Goal: Information Seeking & Learning: Learn about a topic

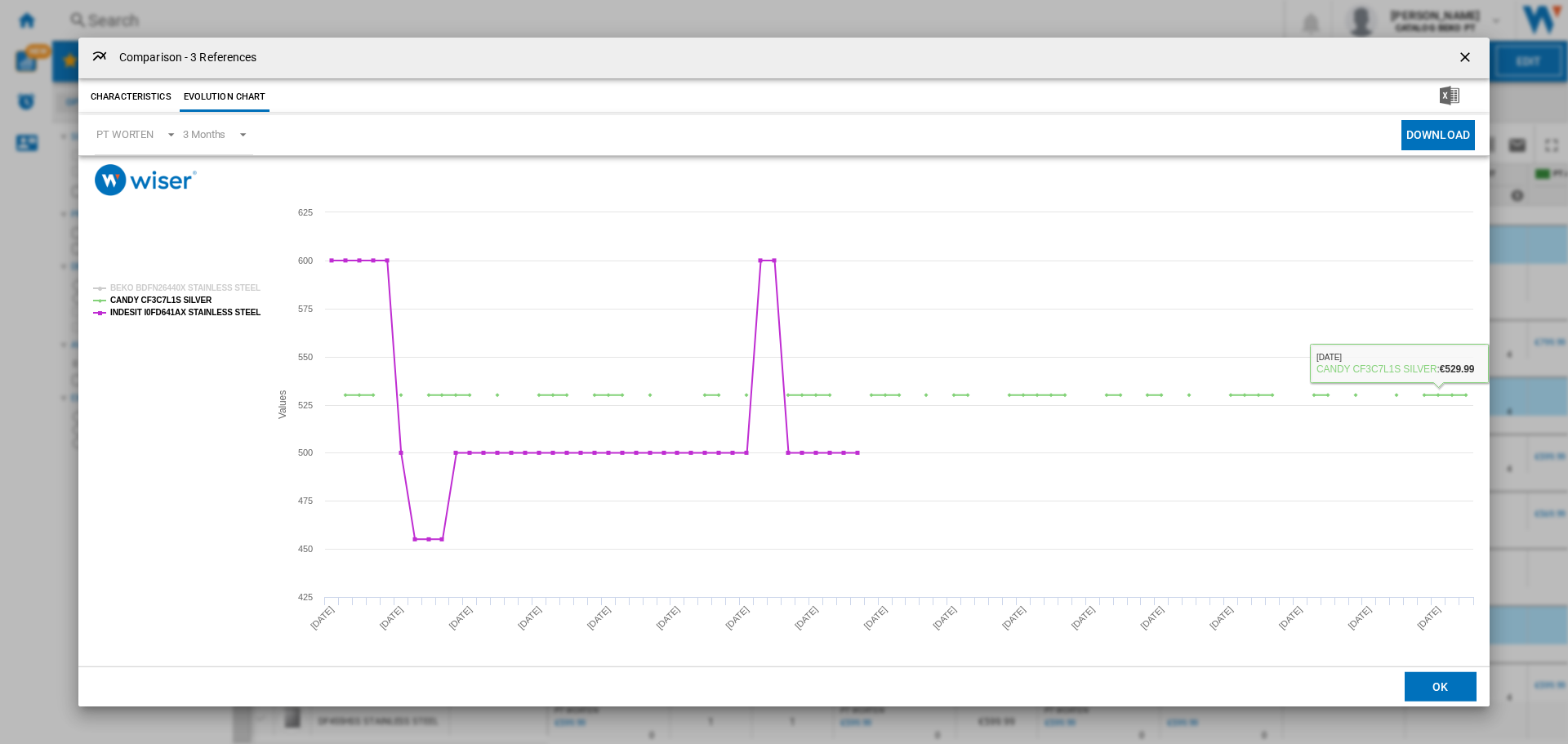
click at [1424, 690] on button "OK" at bounding box center [1440, 686] width 72 height 29
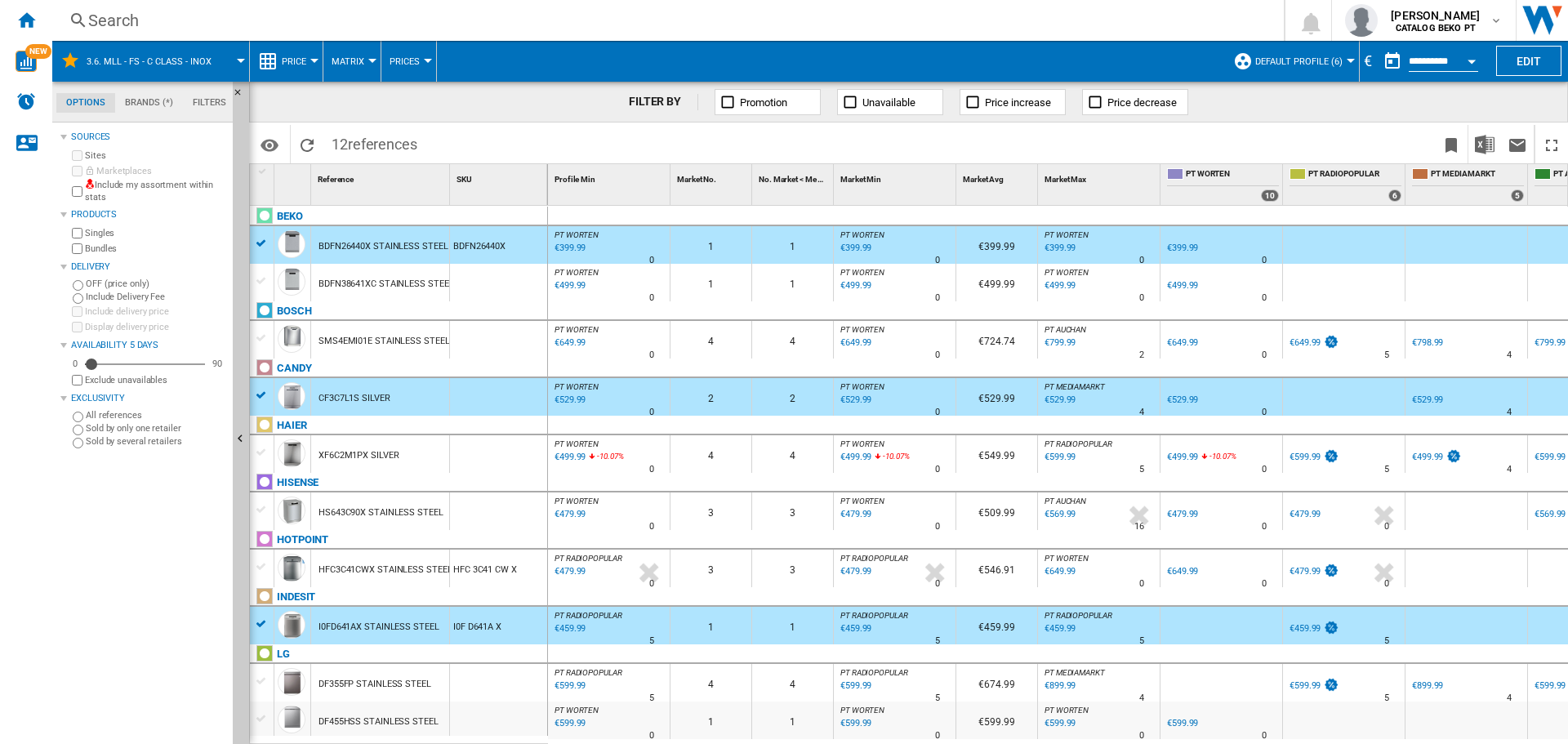
click at [146, 690] on div "Sources Sites Marketplaces Include my assortment within stats Products Singles …" at bounding box center [143, 434] width 165 height 617
click at [31, 10] on div "Home" at bounding box center [26, 20] width 52 height 41
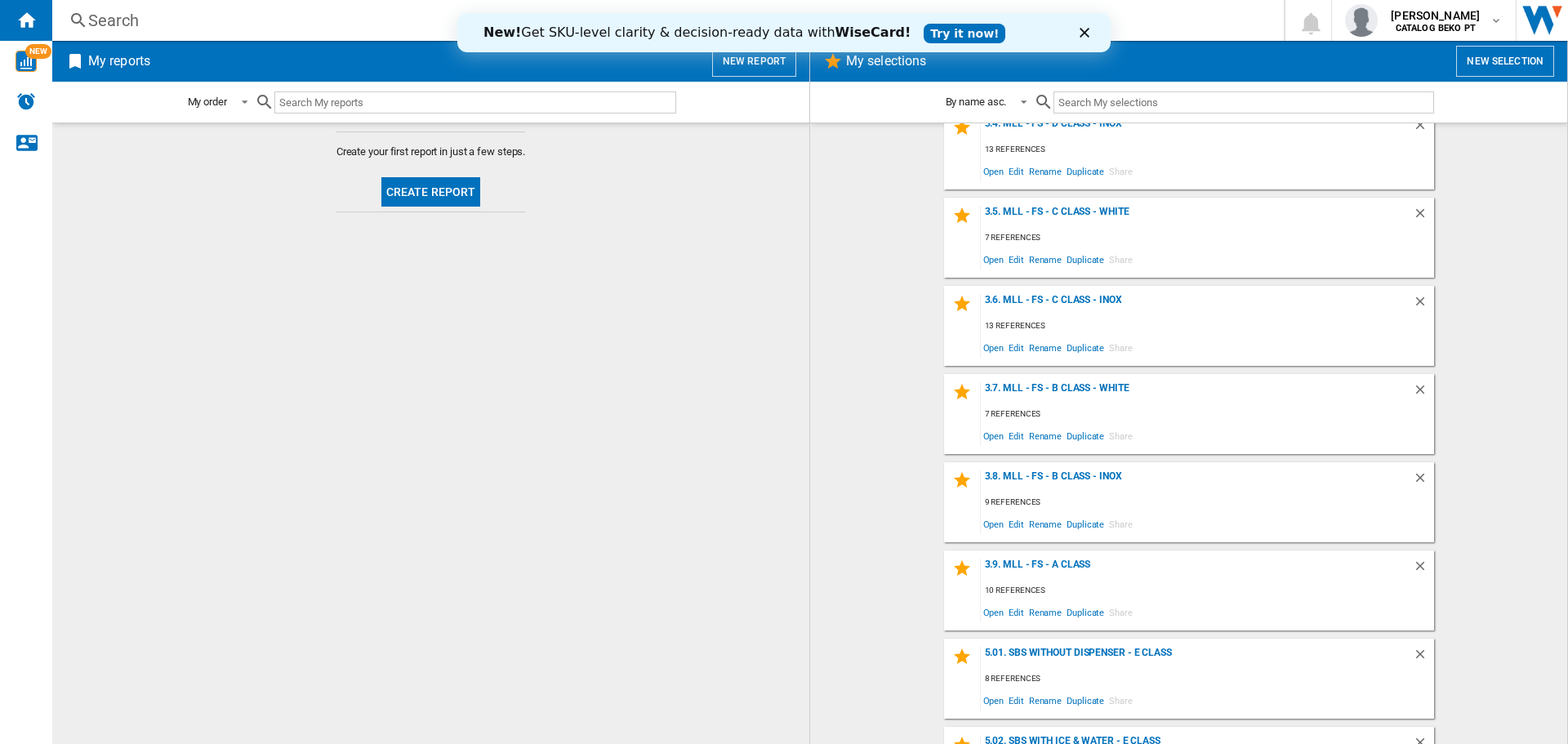
scroll to position [816, 0]
click at [1043, 561] on div "3.9. MLL - FS - A Class" at bounding box center [1197, 569] width 432 height 22
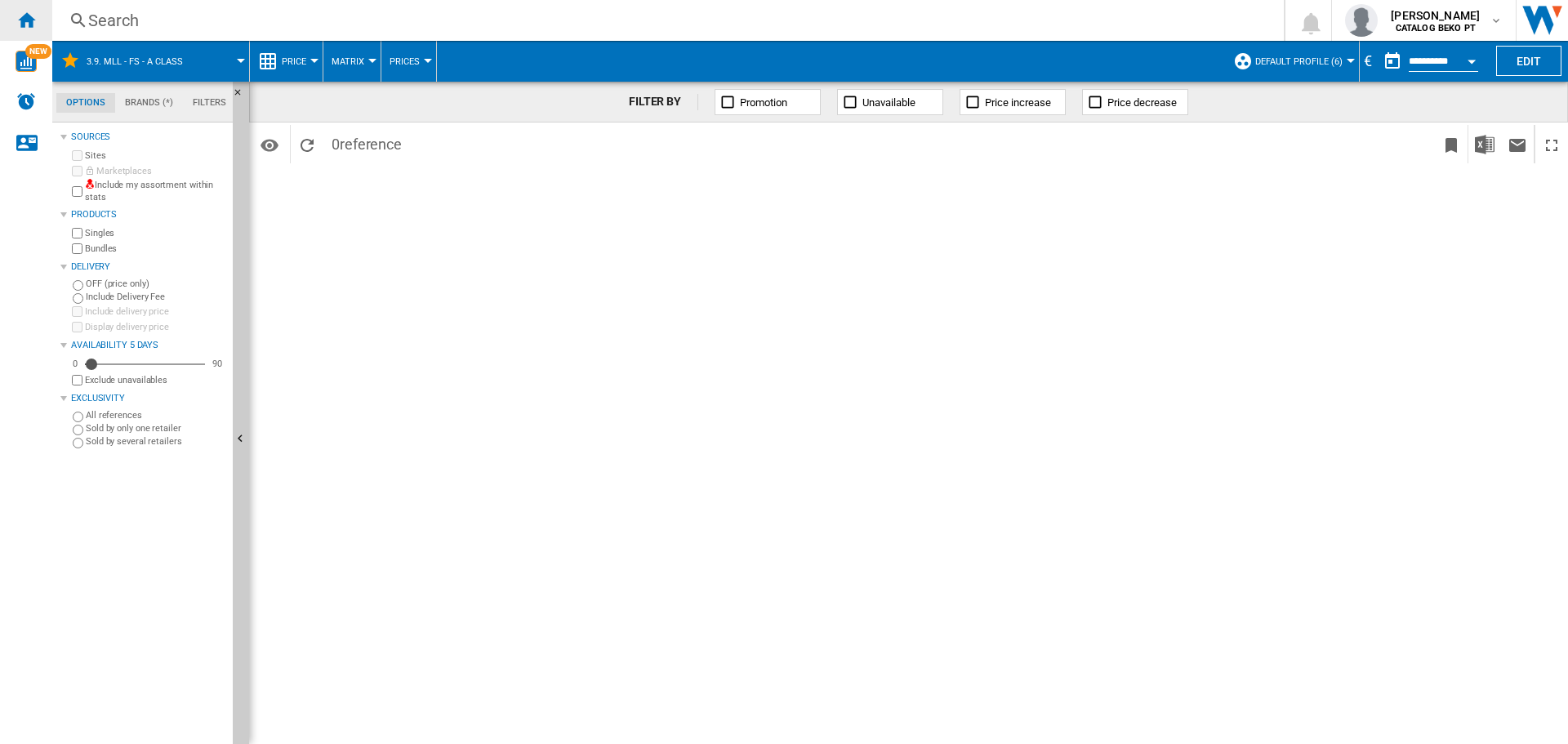
click at [34, 19] on ng-md-icon "Home" at bounding box center [26, 19] width 19 height 19
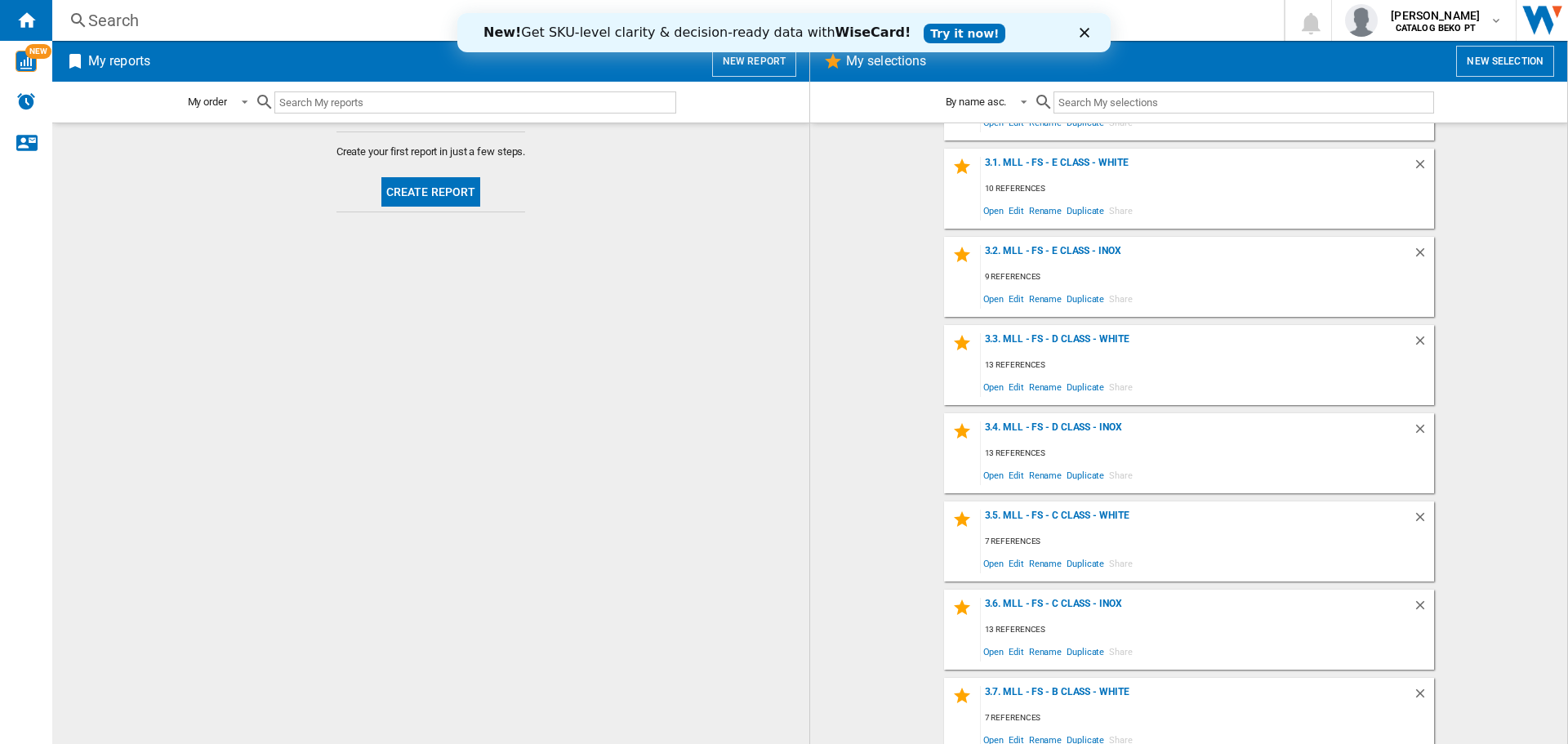
scroll to position [735, 0]
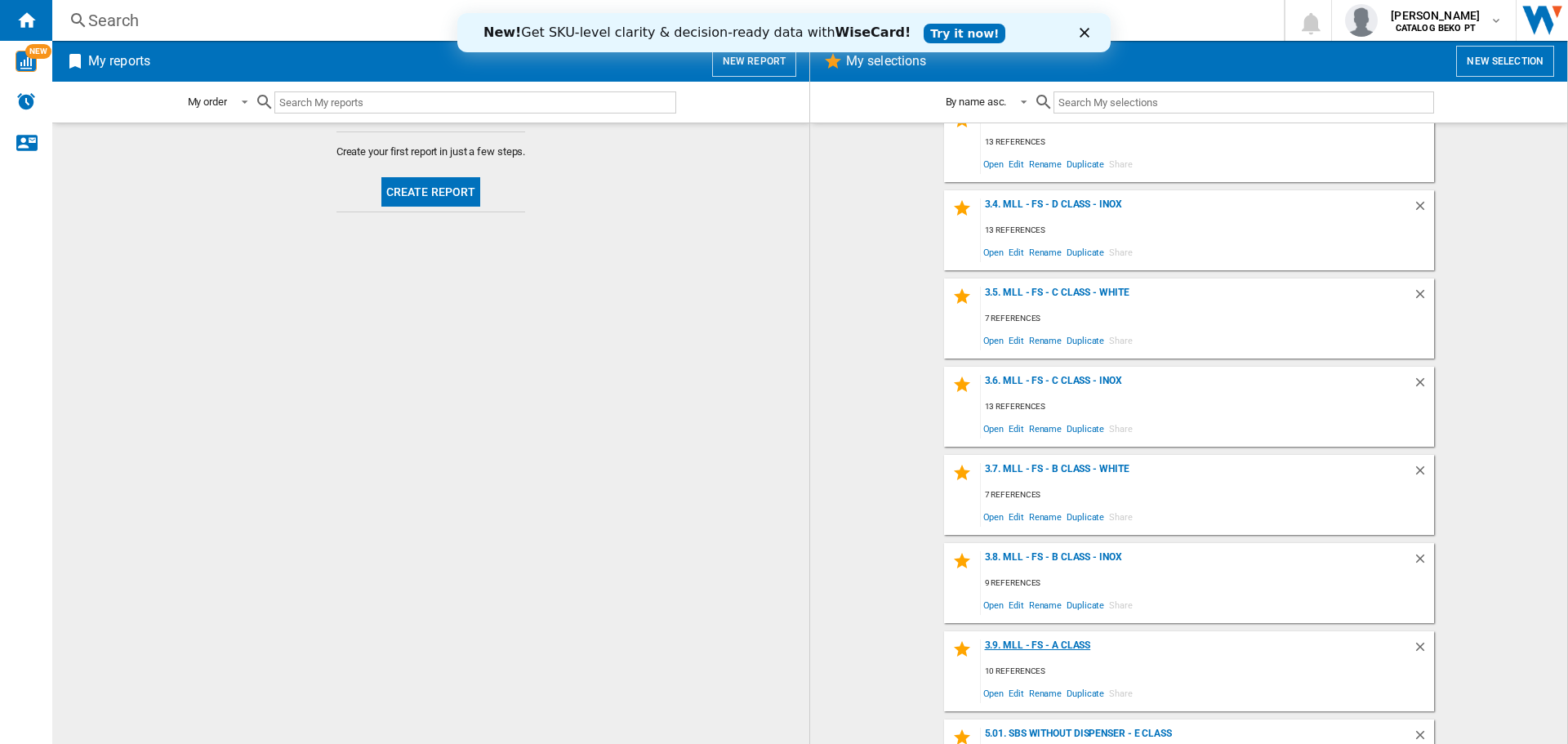
click at [1081, 649] on div "3.9. MLL - FS - A Class" at bounding box center [1197, 650] width 432 height 22
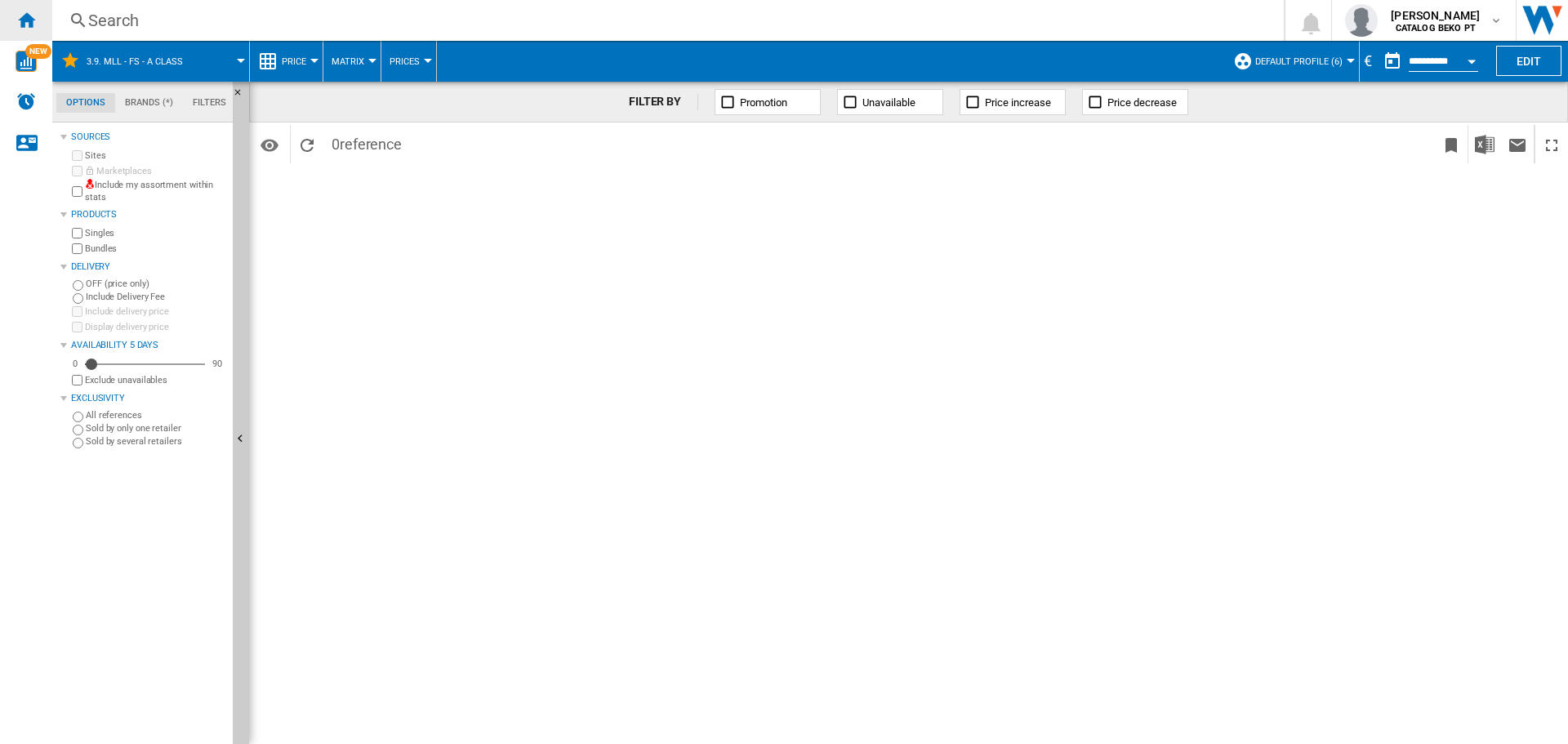
click at [21, 24] on ng-md-icon "Home" at bounding box center [26, 19] width 19 height 19
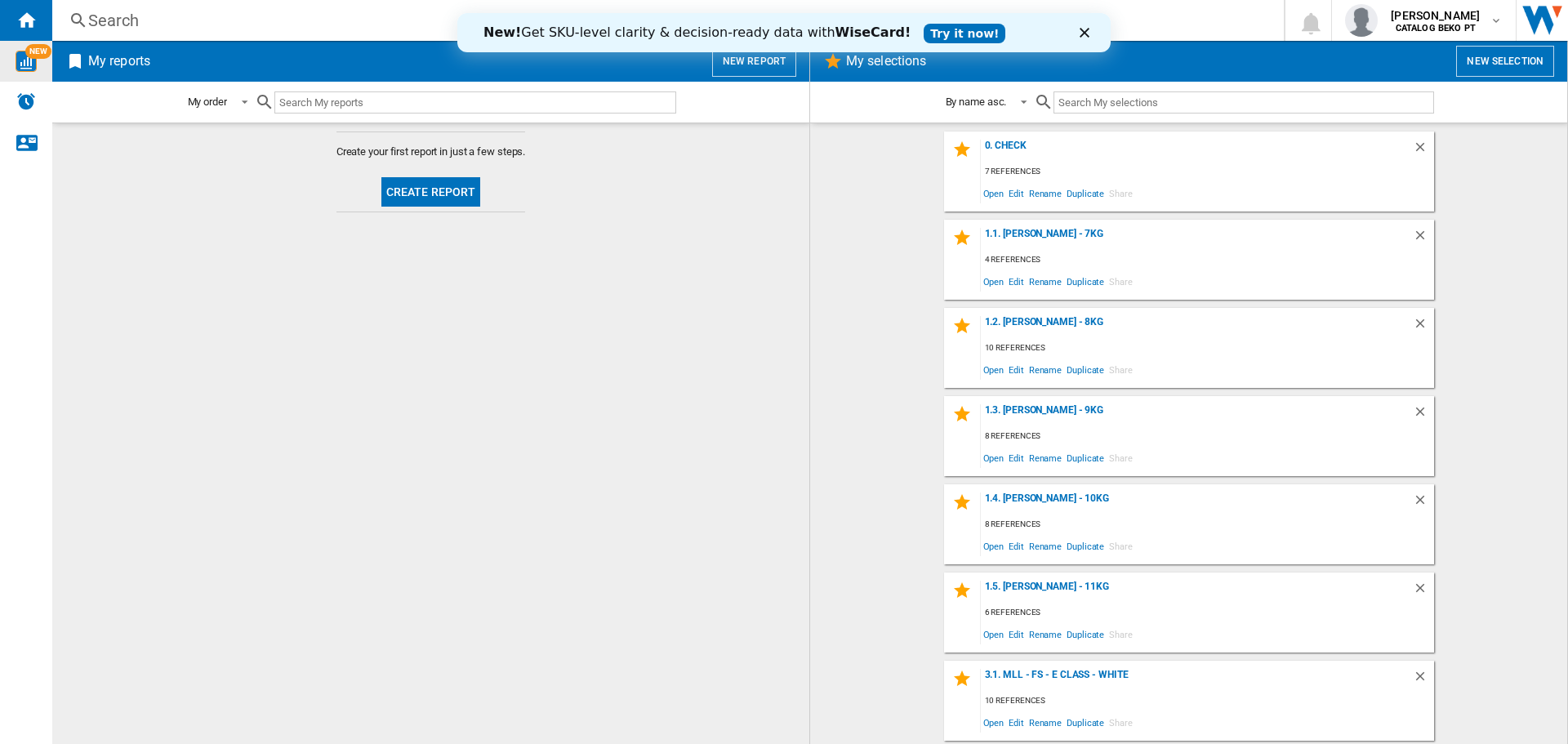
click at [37, 58] on span "NEW" at bounding box center [38, 51] width 27 height 15
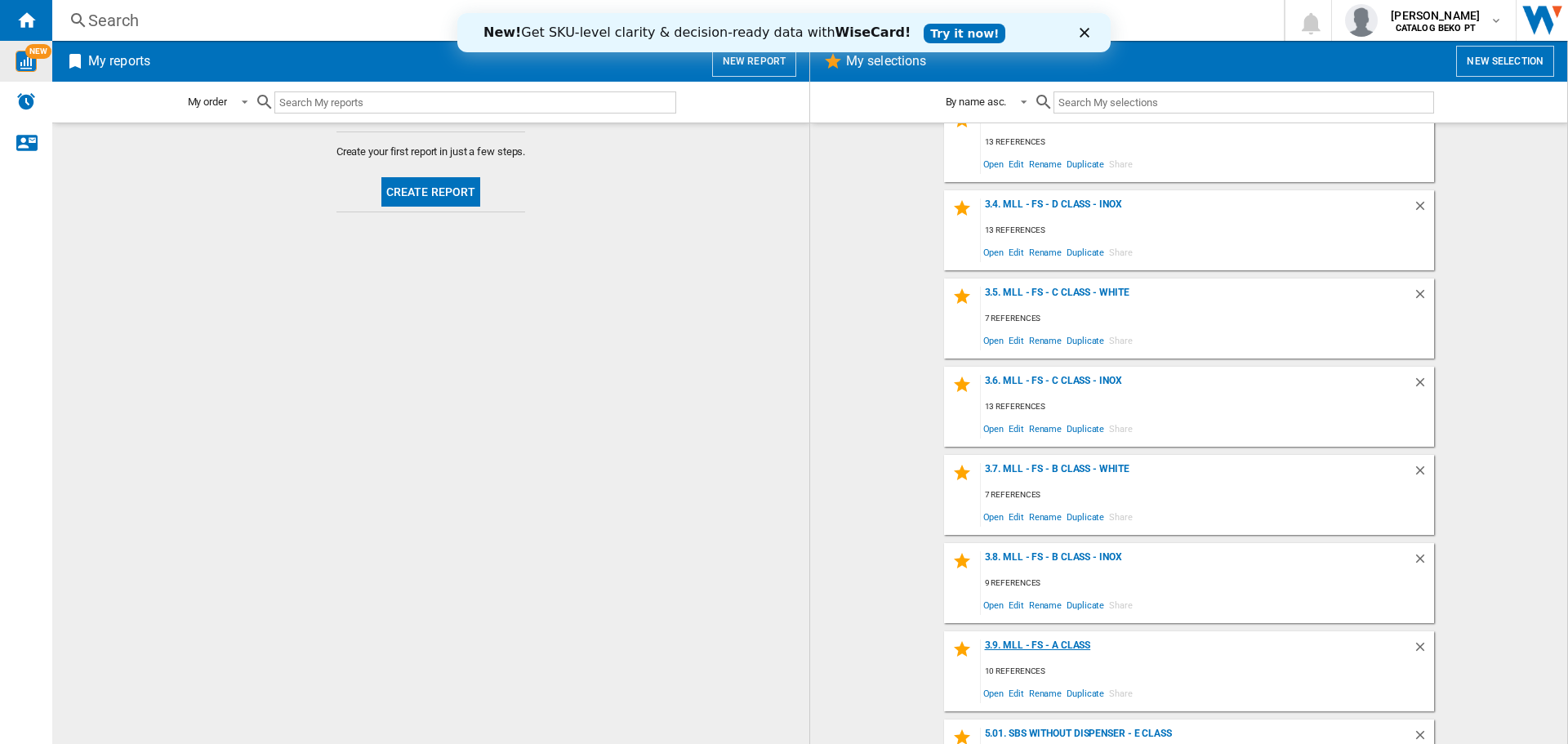
click at [1064, 647] on div "3.9. MLL - FS - A Class" at bounding box center [1197, 650] width 432 height 22
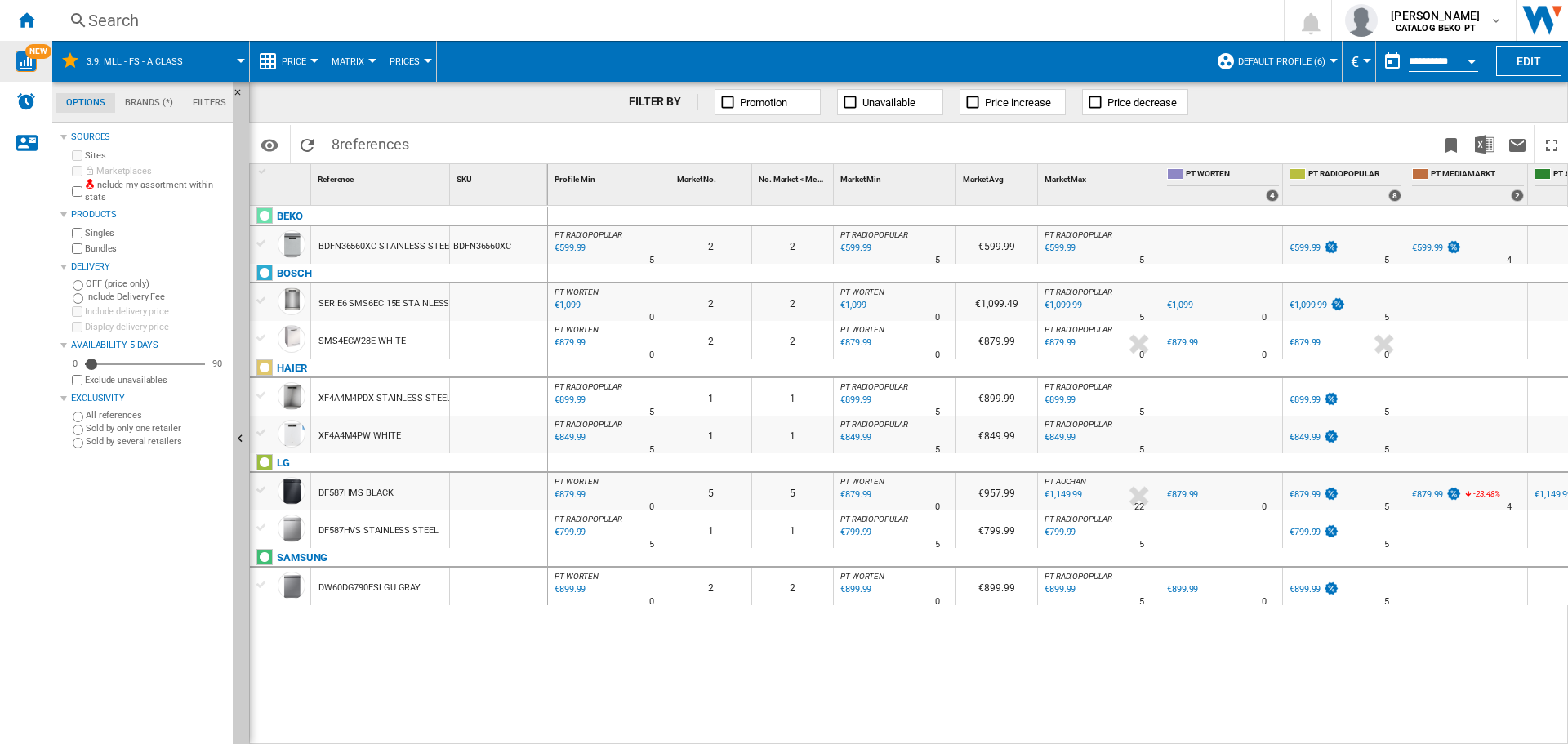
click at [326, 493] on div "DF587HMS BLACK" at bounding box center [356, 493] width 75 height 37
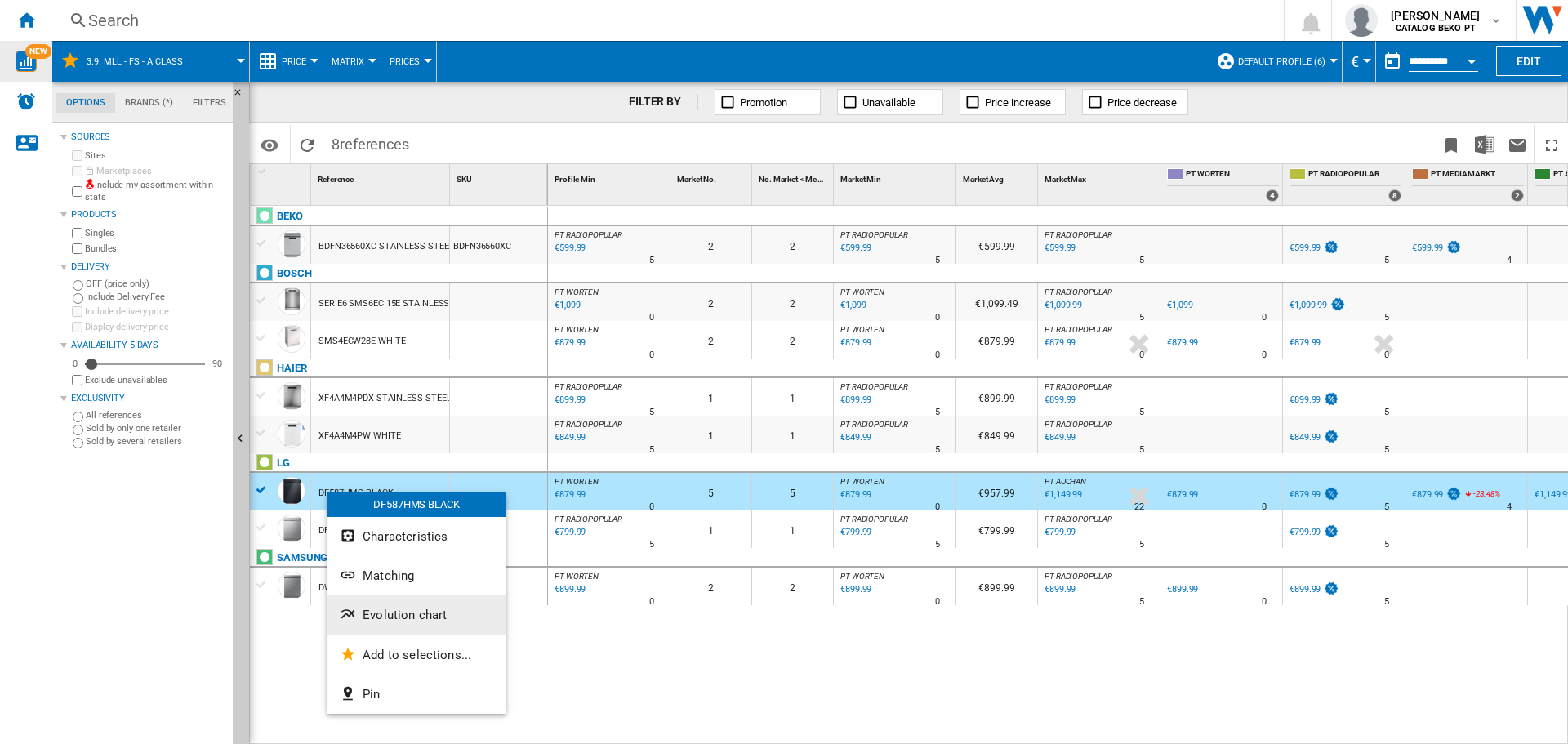
click at [421, 615] on span "Evolution chart" at bounding box center [405, 614] width 84 height 15
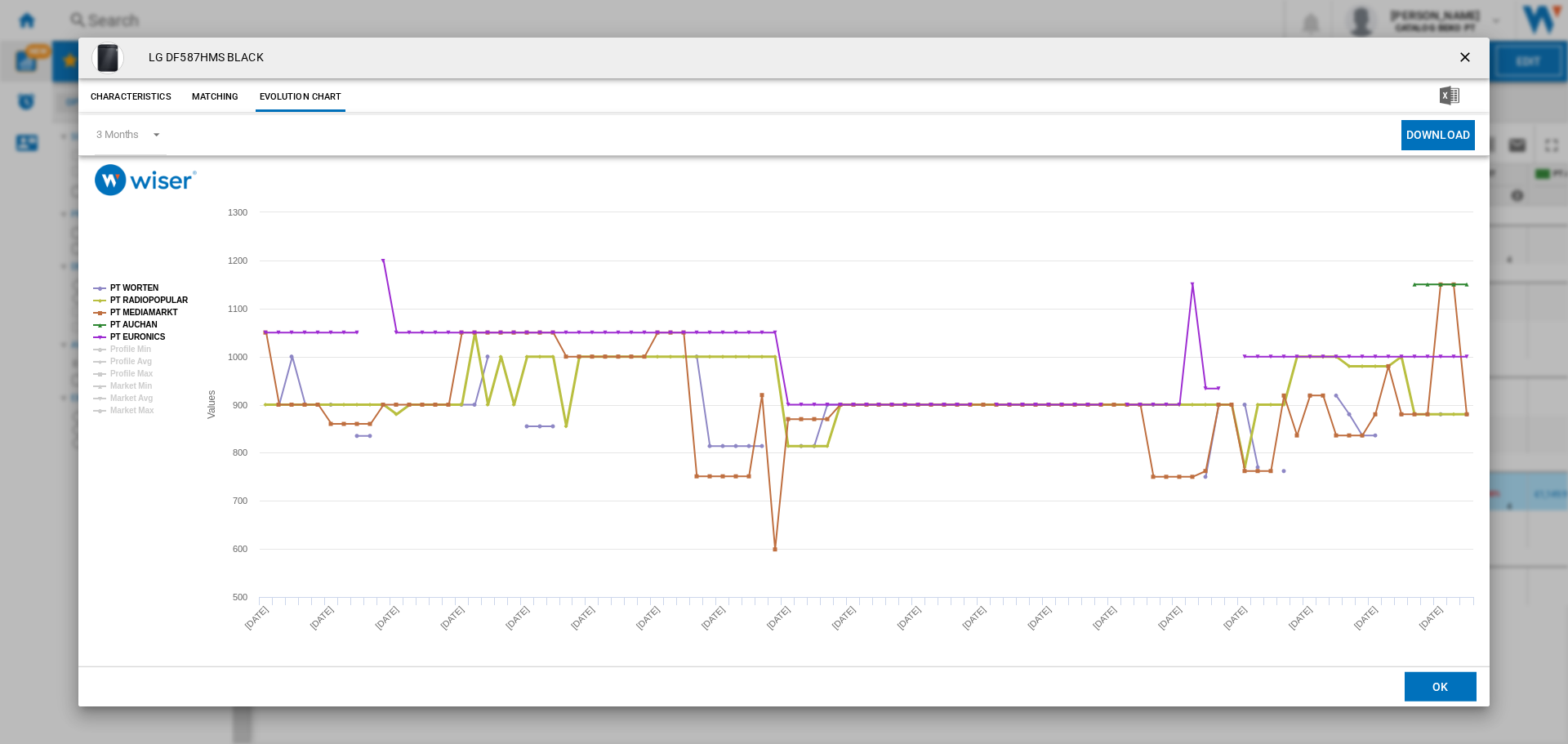
click at [155, 308] on tspan "PT MEDIAMARKT" at bounding box center [144, 313] width 68 height 9
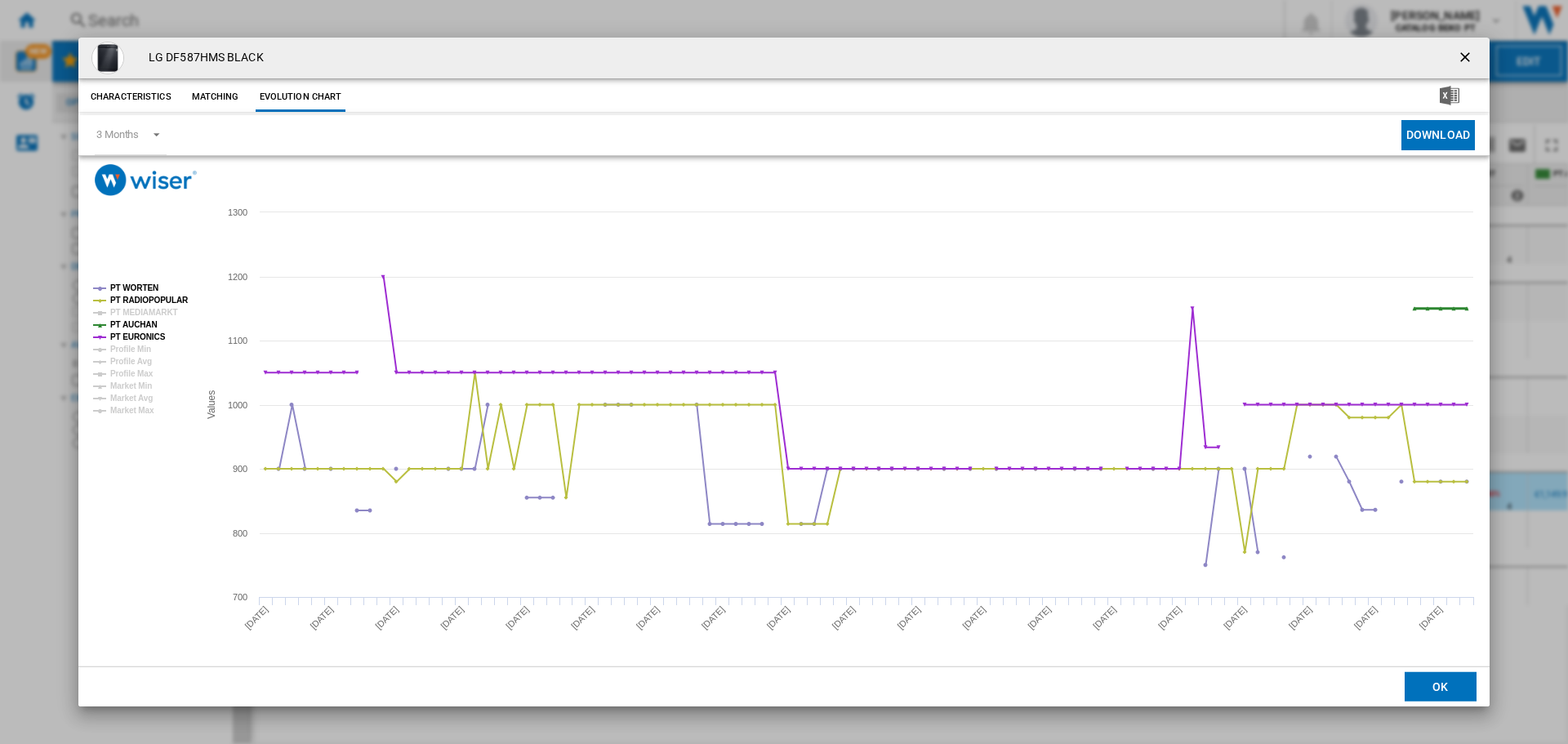
click at [155, 323] on tspan "PT AUCHAN" at bounding box center [134, 324] width 48 height 9
click at [150, 337] on tspan "PT EURONICS" at bounding box center [138, 336] width 56 height 9
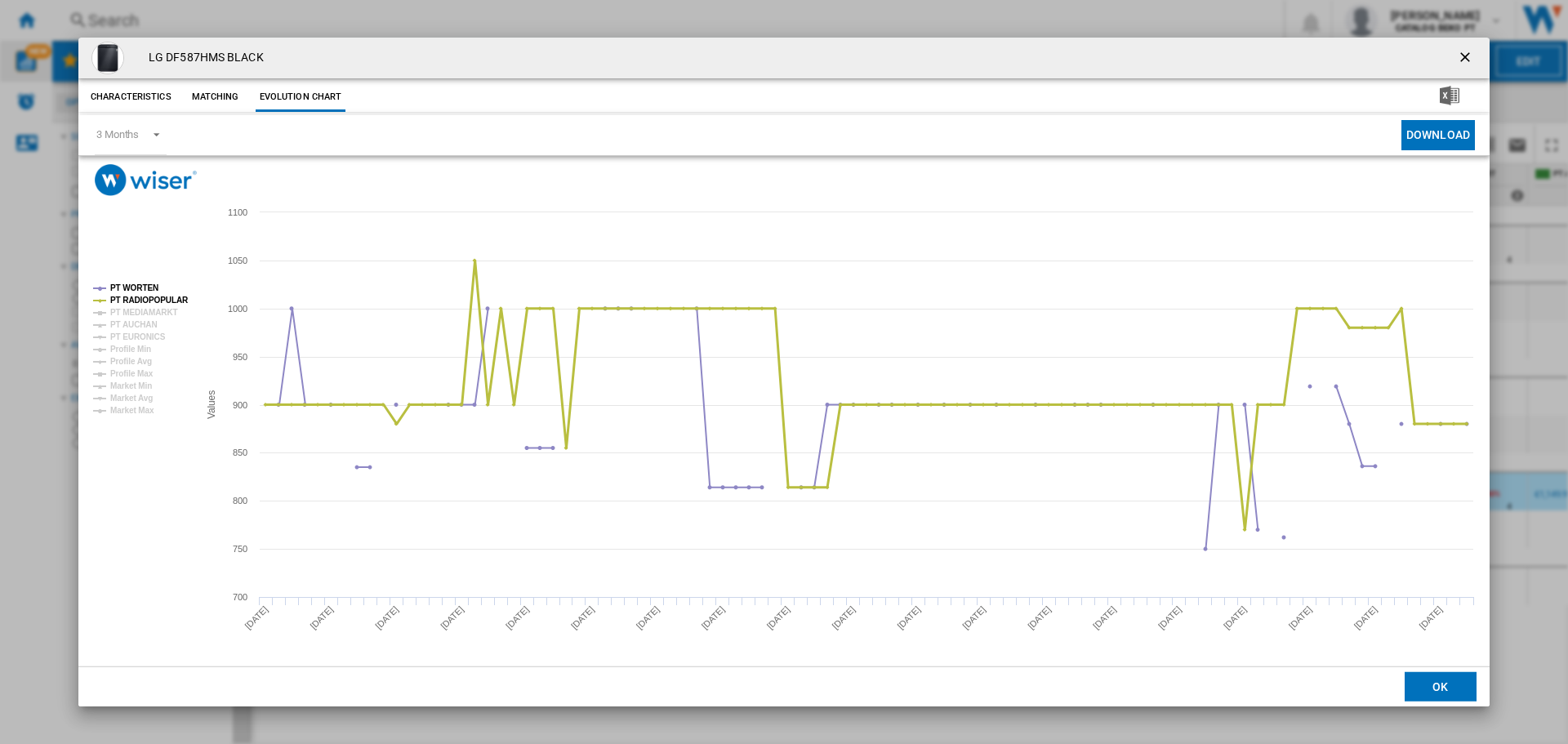
click at [153, 301] on tspan "PT RADIOPOPULAR" at bounding box center [150, 300] width 79 height 9
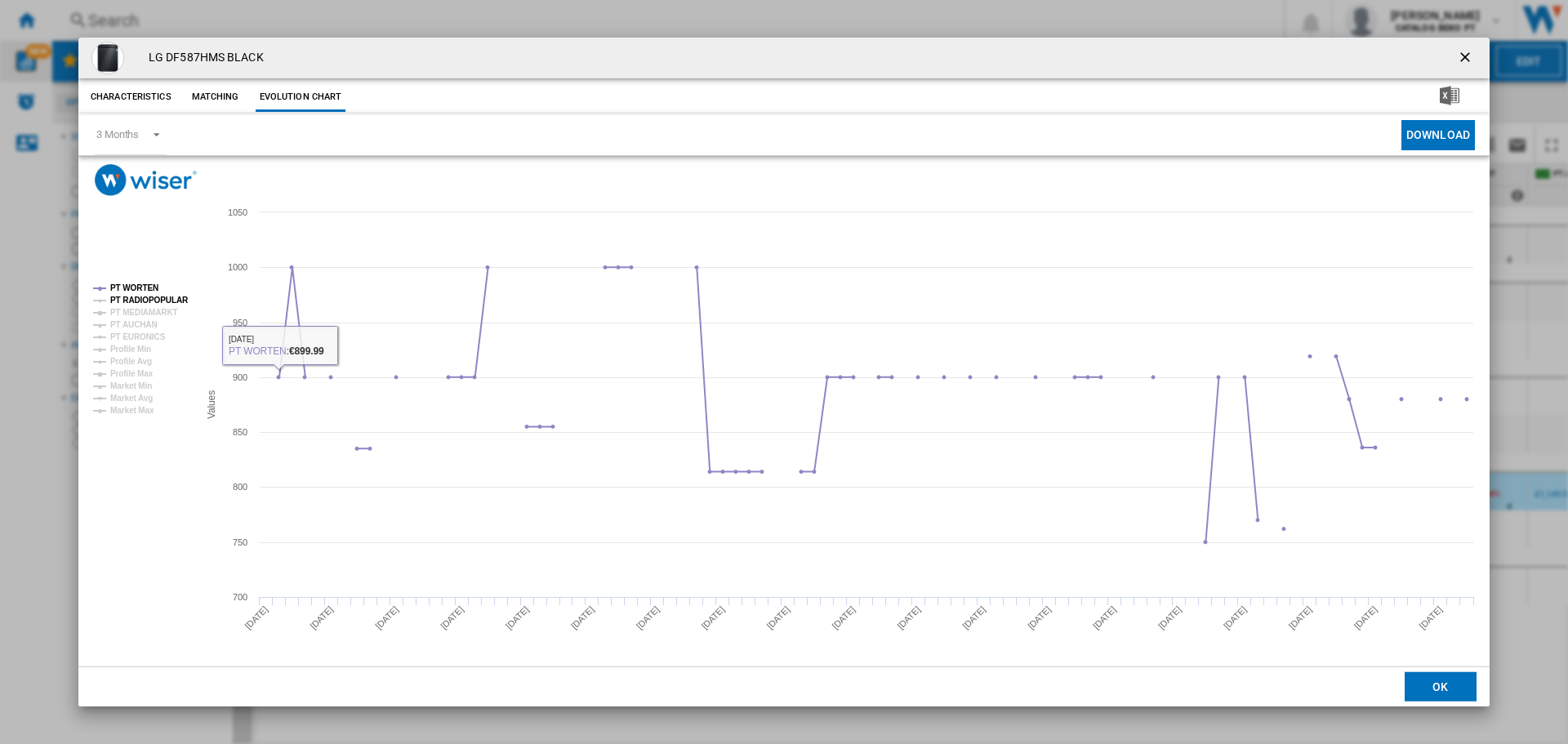
click at [152, 302] on tspan "PT RADIOPOPULAR" at bounding box center [150, 300] width 79 height 9
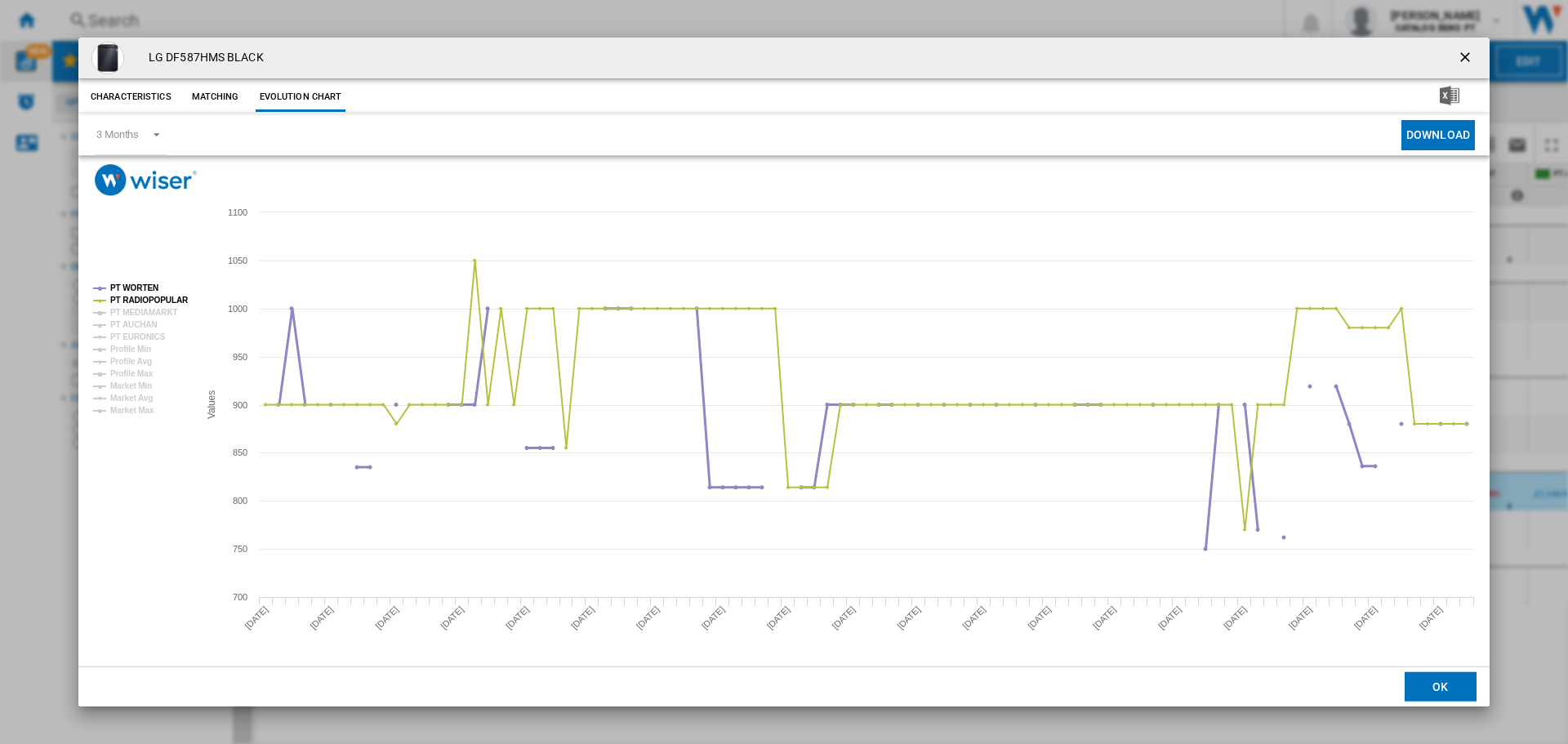
click at [148, 288] on tspan "PT WORTEN" at bounding box center [134, 288] width 48 height 9
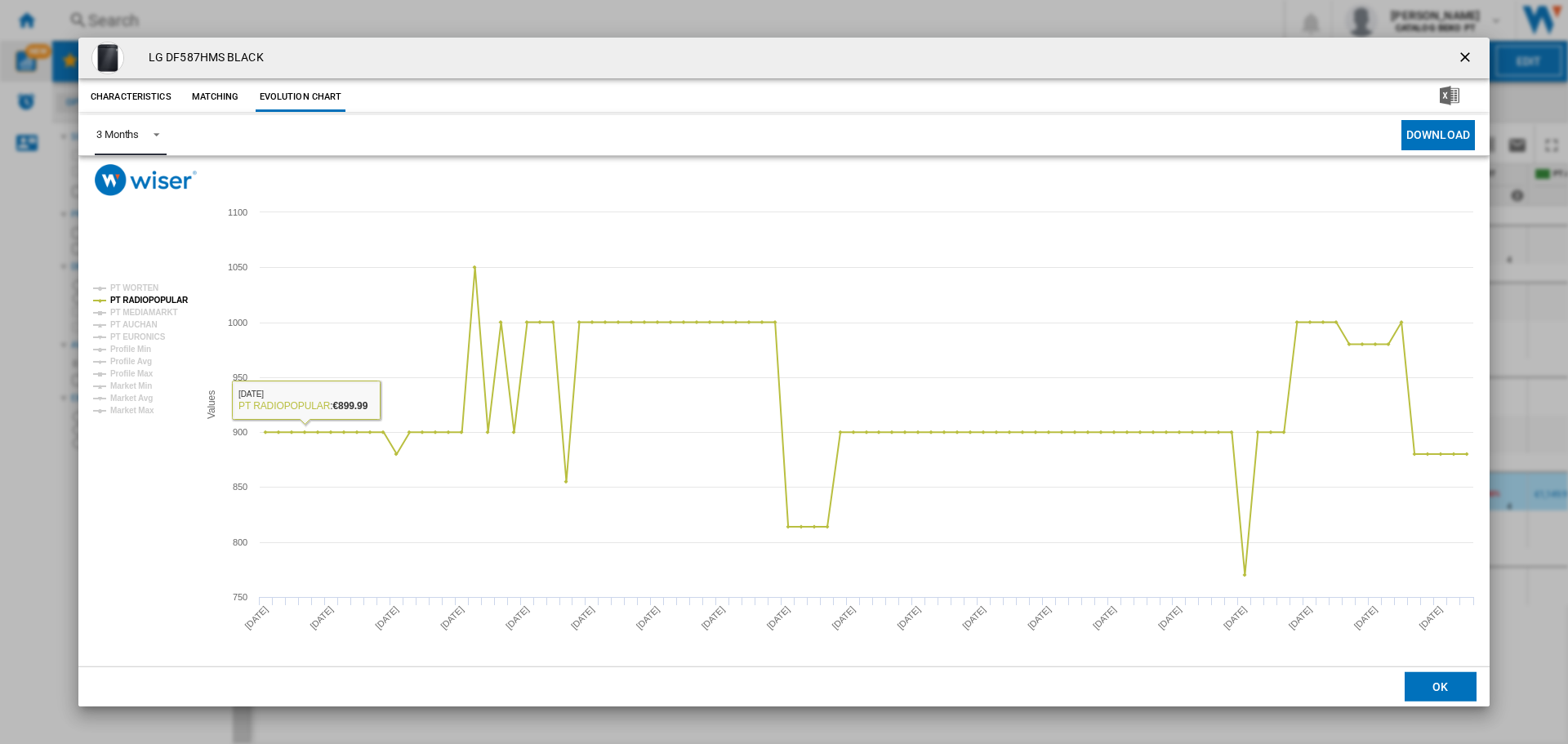
click at [149, 131] on span "Product popup" at bounding box center [151, 133] width 19 height 15
click at [139, 179] on div "6 Months" at bounding box center [117, 175] width 42 height 15
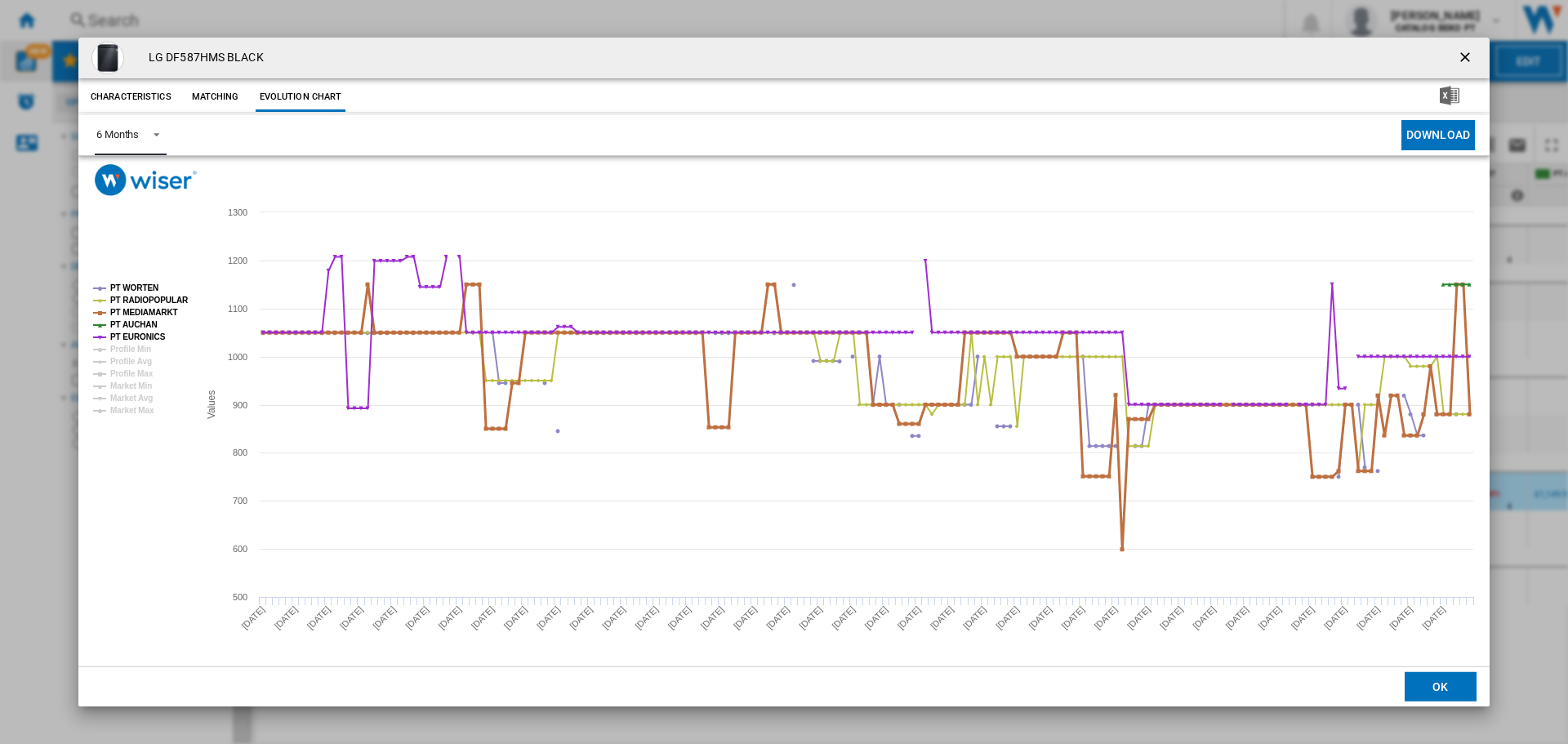
click at [135, 304] on g "PT WORTEN PT RADIOPOPULAR PT MEDIAMARKT PT AUCHAN PT EURONICS Profile Min Profi…" at bounding box center [141, 349] width 95 height 132
click at [136, 302] on tspan "PT RADIOPOPULAR" at bounding box center [150, 300] width 79 height 9
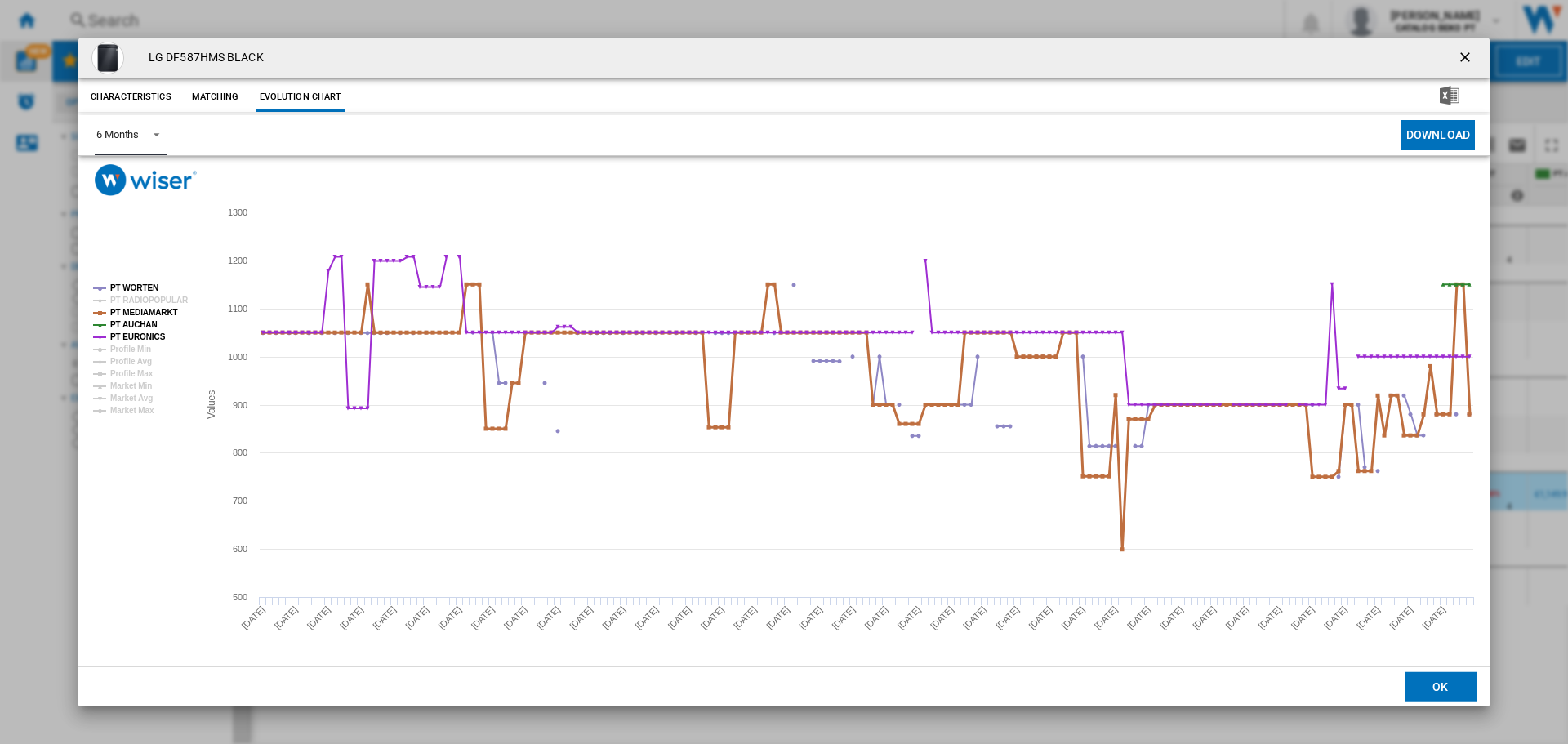
click at [142, 310] on tspan "PT MEDIAMARKT" at bounding box center [144, 313] width 68 height 9
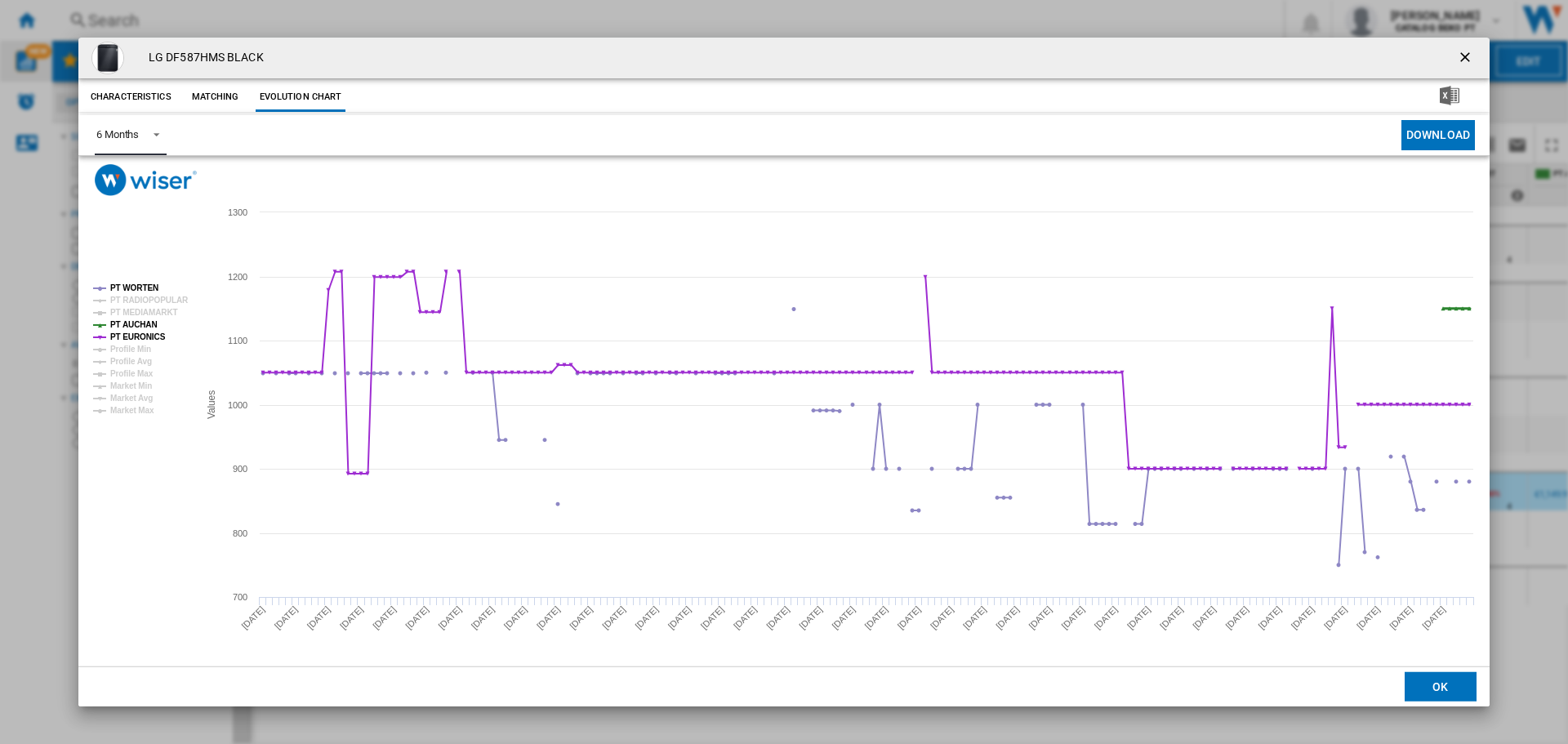
click at [144, 320] on tspan "PT AUCHAN" at bounding box center [134, 324] width 48 height 9
click at [150, 340] on tspan "PT EURONICS" at bounding box center [138, 336] width 56 height 9
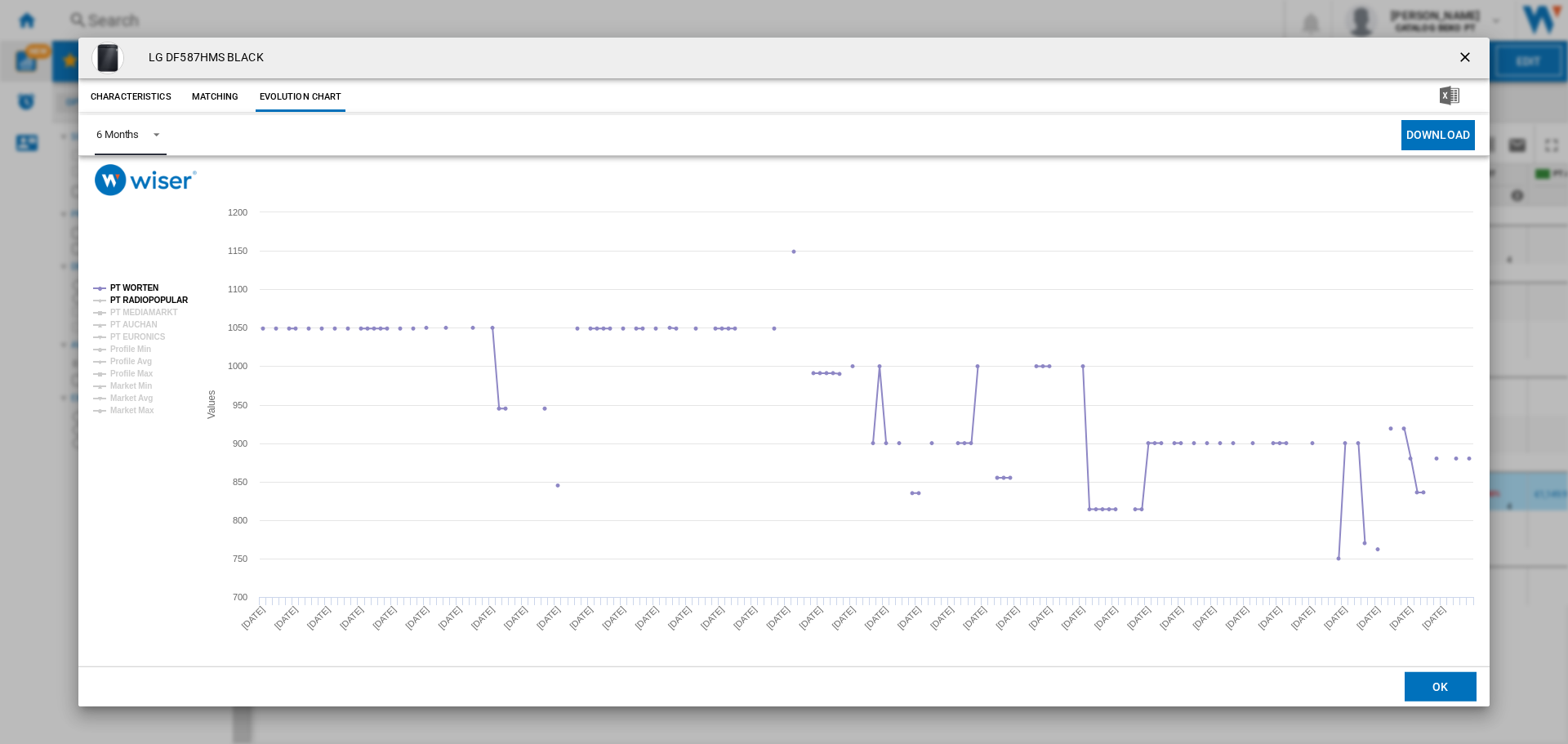
click at [142, 301] on tspan "PT RADIOPOPULAR" at bounding box center [150, 300] width 79 height 9
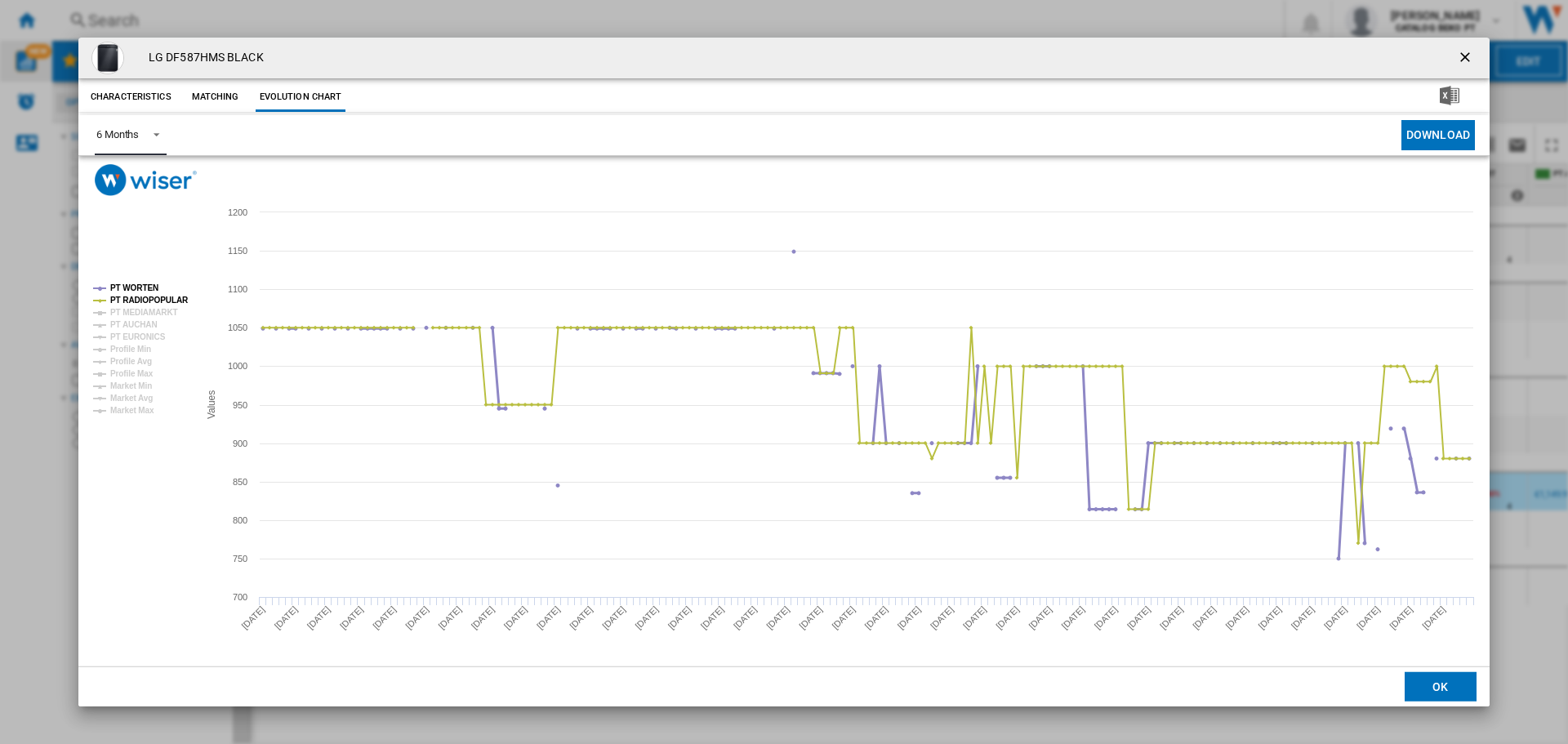
click at [141, 286] on tspan "PT WORTEN" at bounding box center [134, 288] width 48 height 9
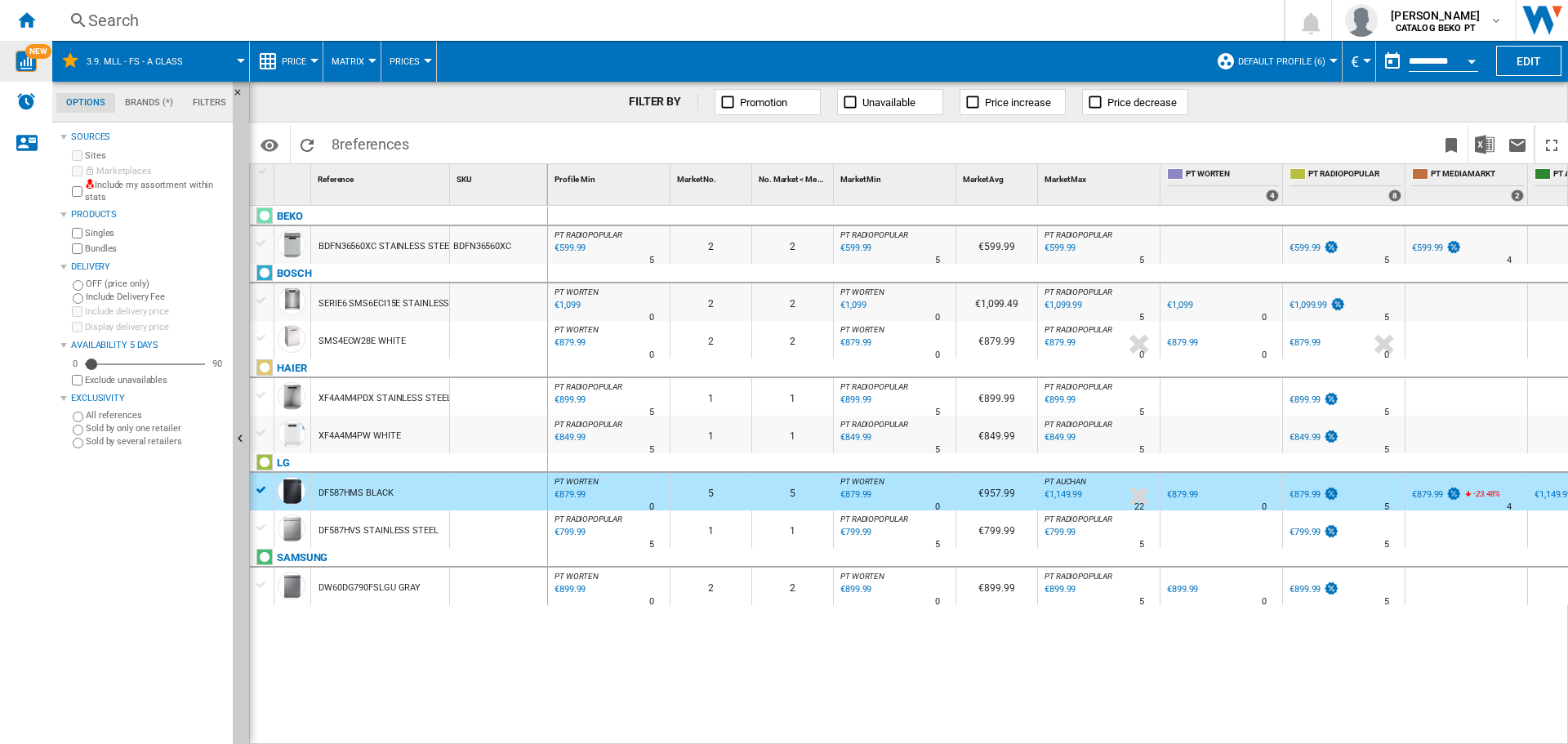
click at [332, 428] on div "XF4A4M4PW WHITE" at bounding box center [359, 435] width 82 height 37
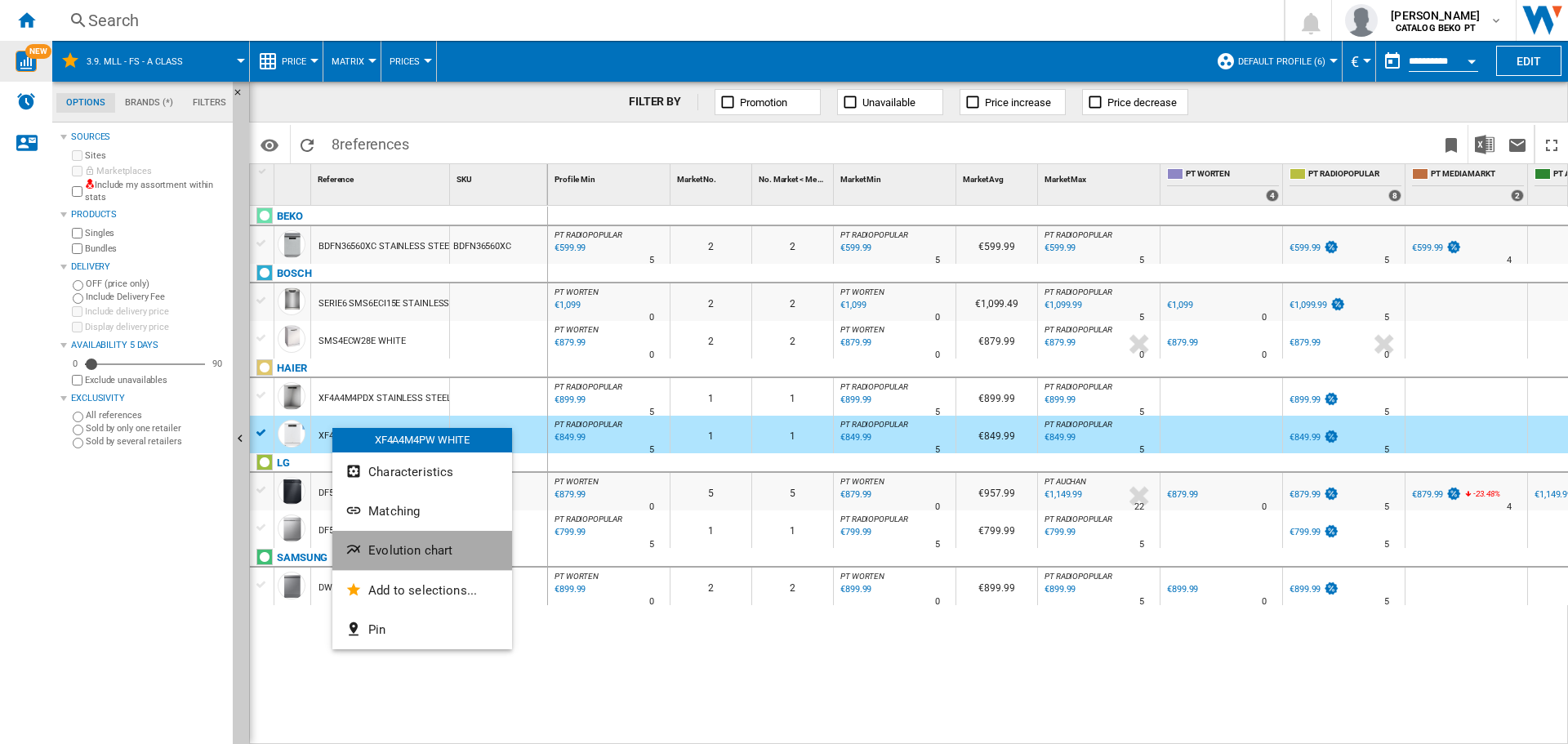
click at [421, 546] on span "Evolution chart" at bounding box center [411, 550] width 84 height 15
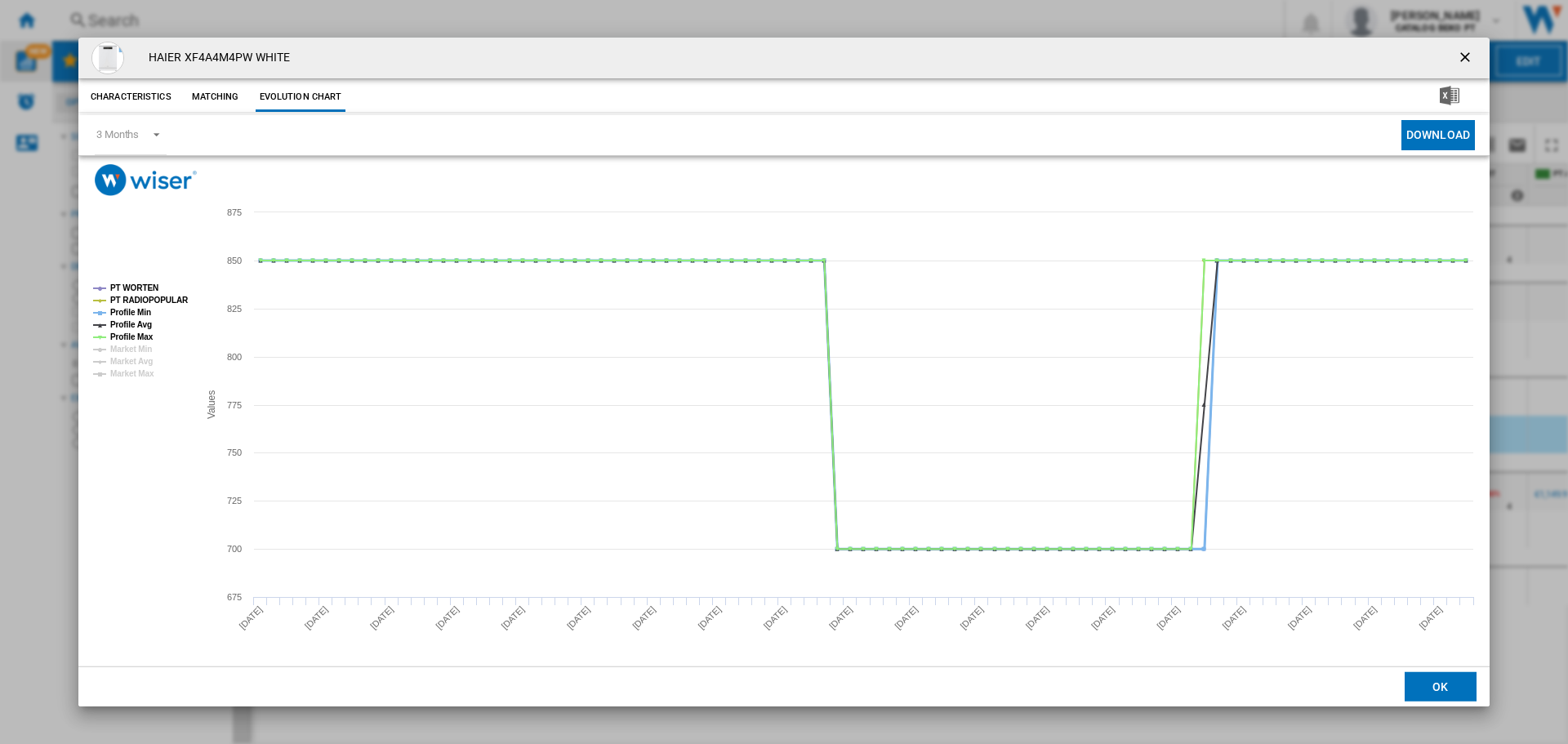
drag, startPoint x: 132, startPoint y: 309, endPoint x: 128, endPoint y: 324, distance: 15.5
click at [131, 309] on tspan "Profile Min" at bounding box center [131, 313] width 41 height 9
drag, startPoint x: 128, startPoint y: 324, endPoint x: 133, endPoint y: 335, distance: 12.1
click at [128, 325] on tspan "Profile Avg" at bounding box center [132, 324] width 42 height 9
click at [133, 337] on tspan "Profile Max" at bounding box center [132, 336] width 43 height 9
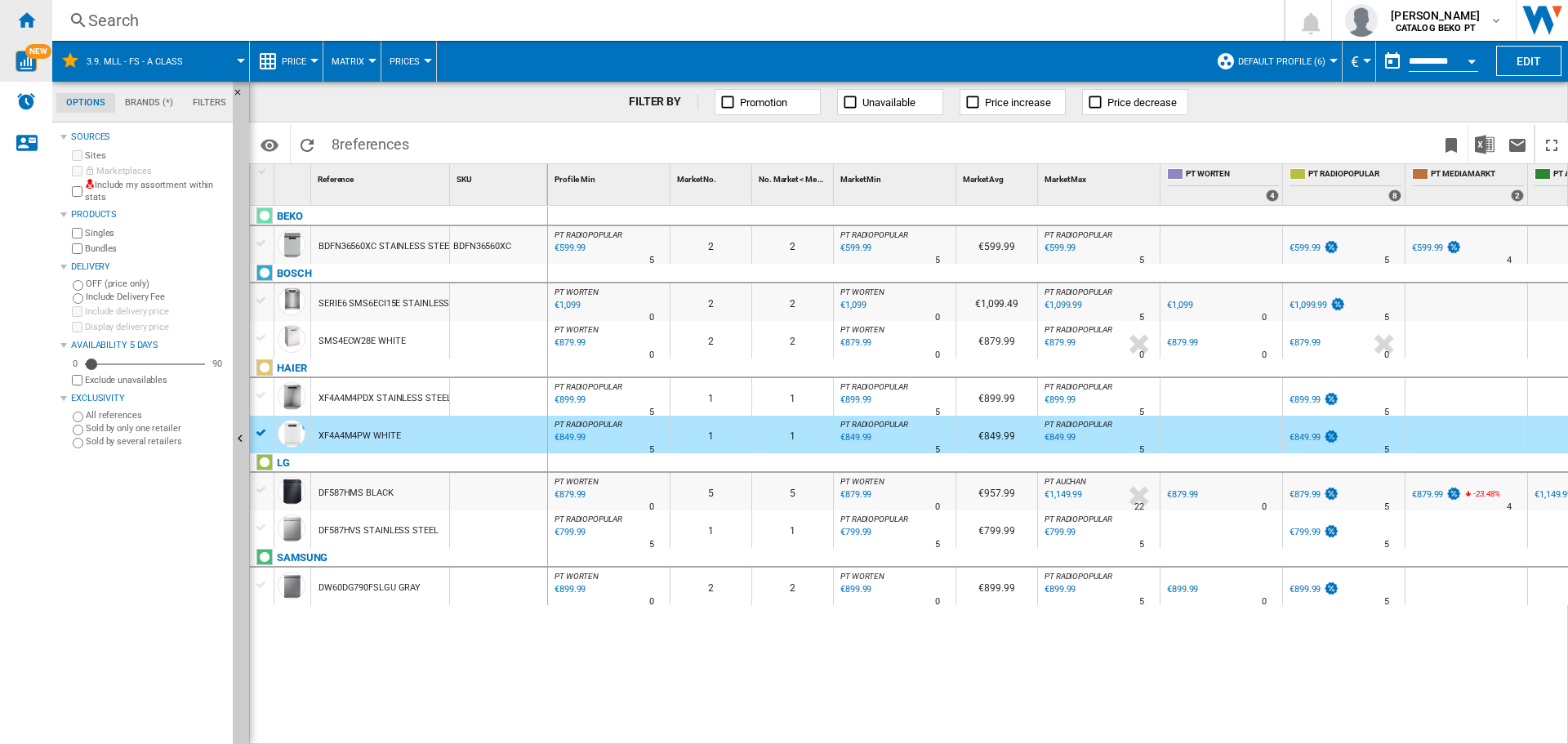
click at [32, 26] on ng-md-icon "Home" at bounding box center [26, 19] width 19 height 19
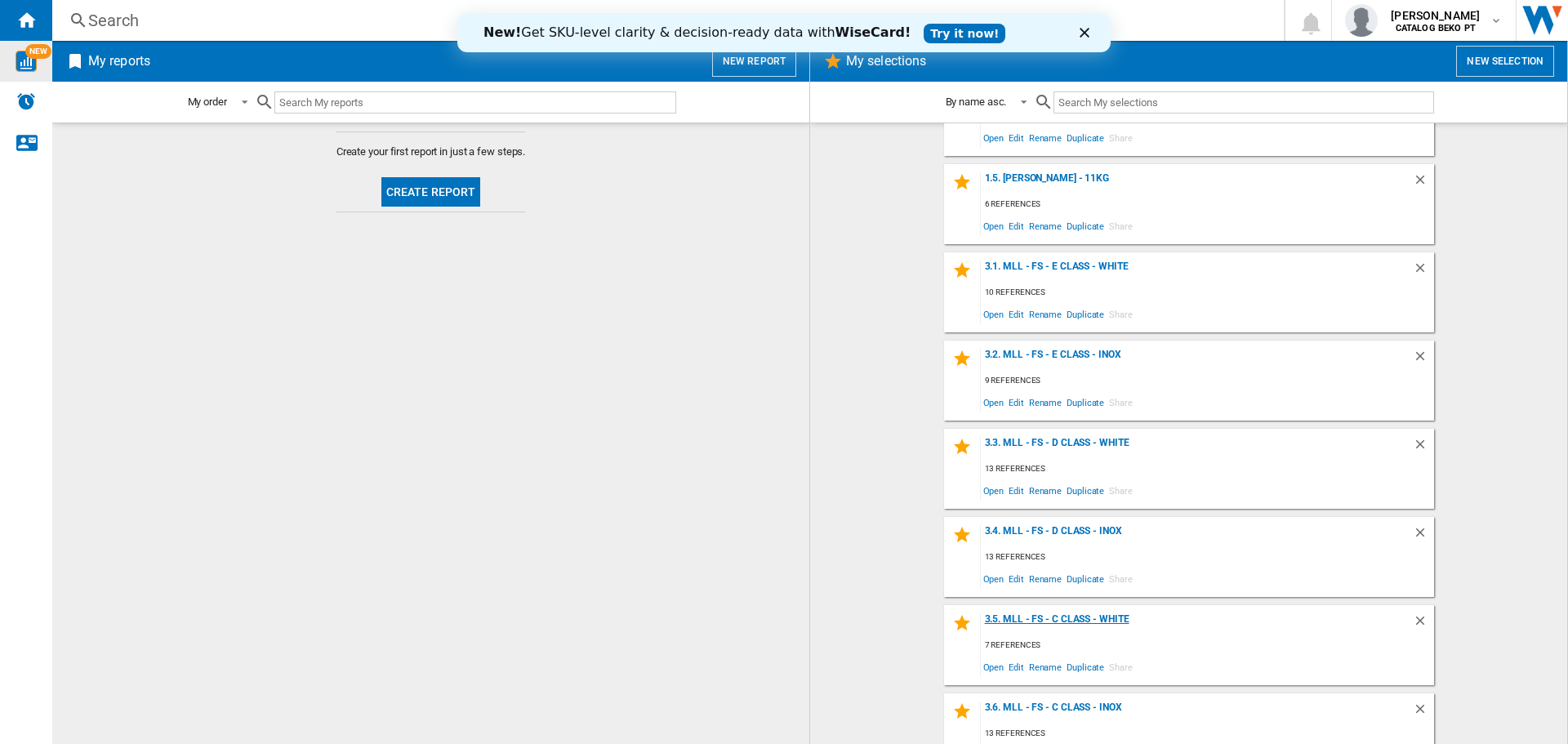
scroll to position [653, 0]
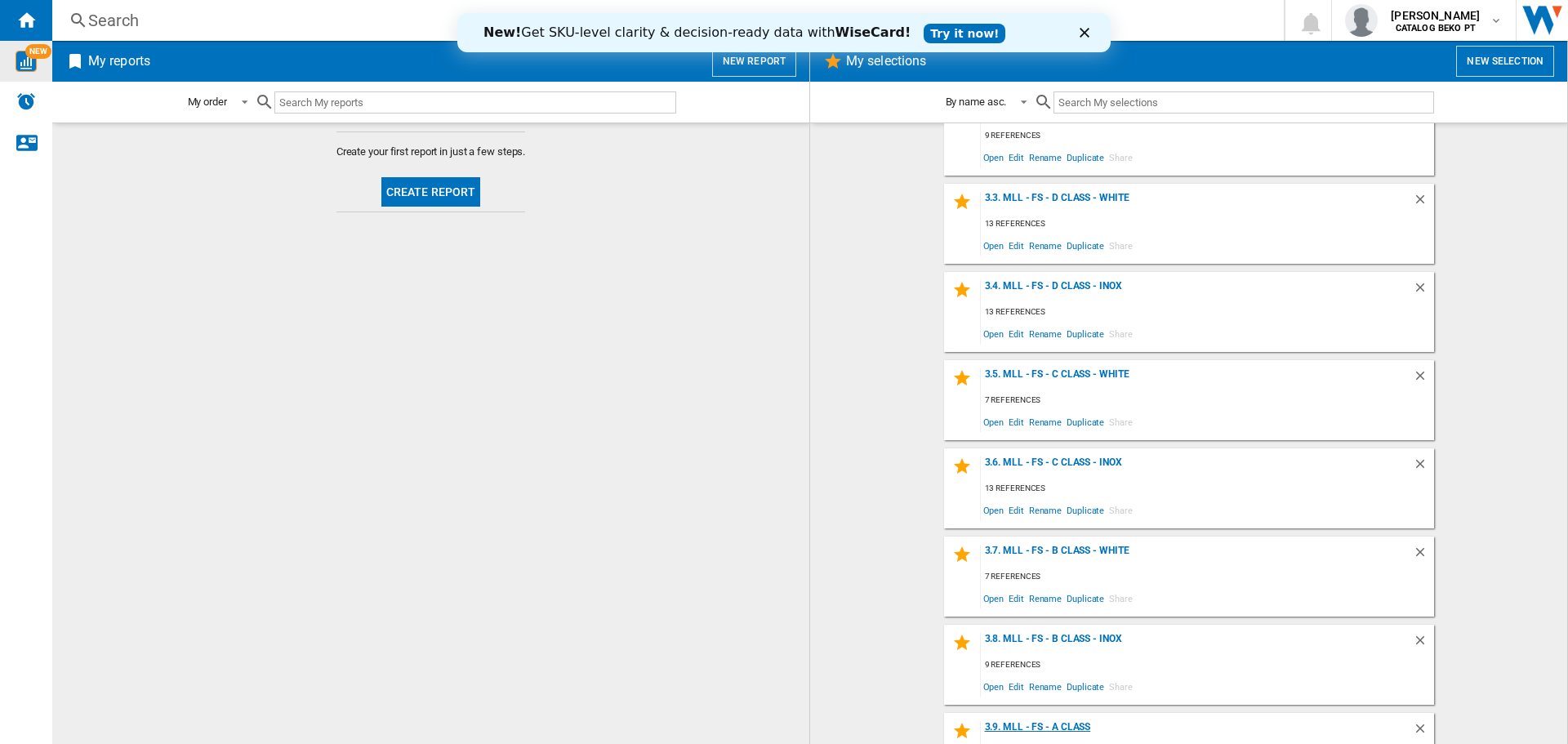
click at [1072, 728] on div "3.9. MLL - FS - A Class" at bounding box center [1197, 732] width 432 height 22
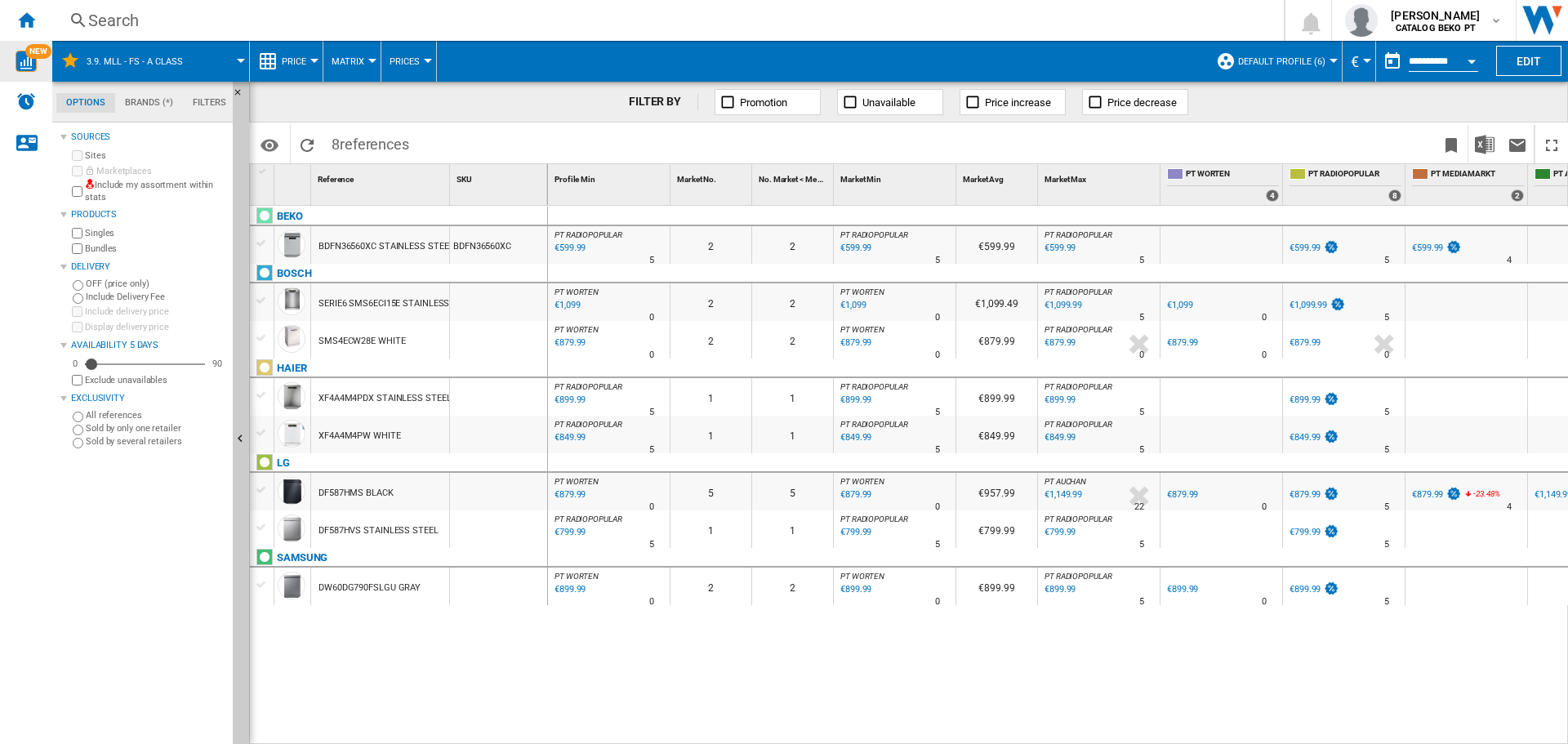
click at [259, 529] on div at bounding box center [261, 527] width 17 height 15
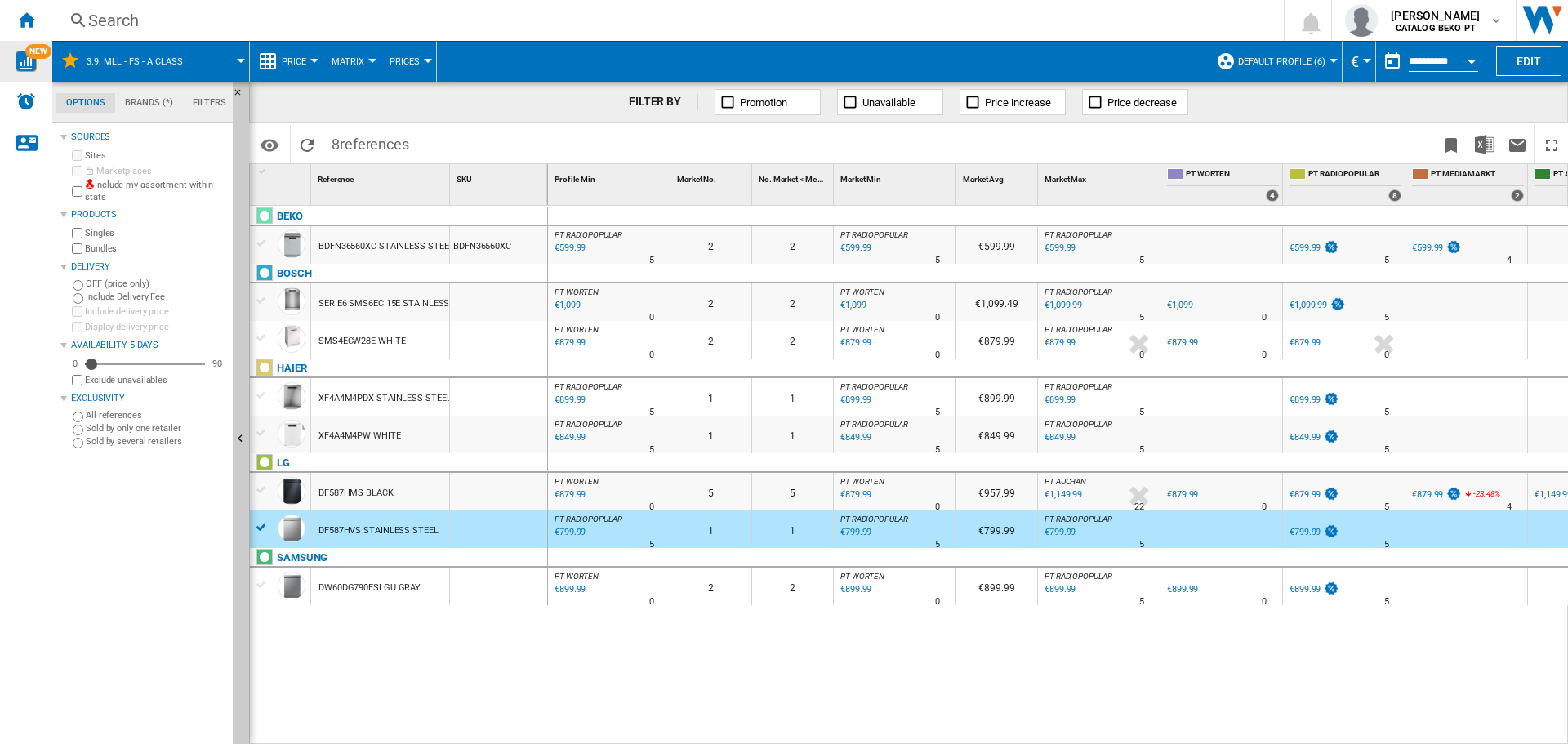
click at [263, 532] on div at bounding box center [261, 527] width 17 height 15
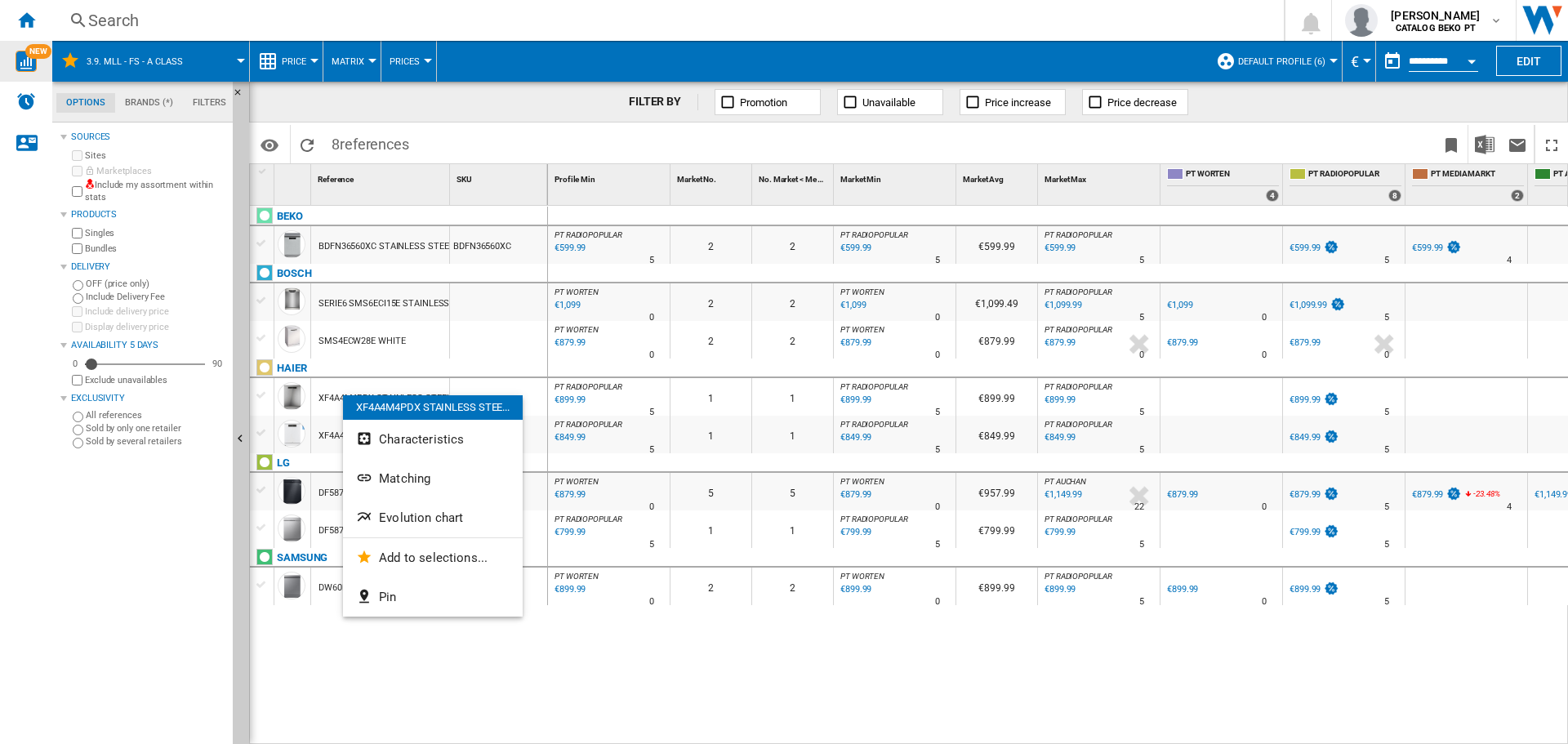
click at [322, 393] on div at bounding box center [784, 372] width 1568 height 744
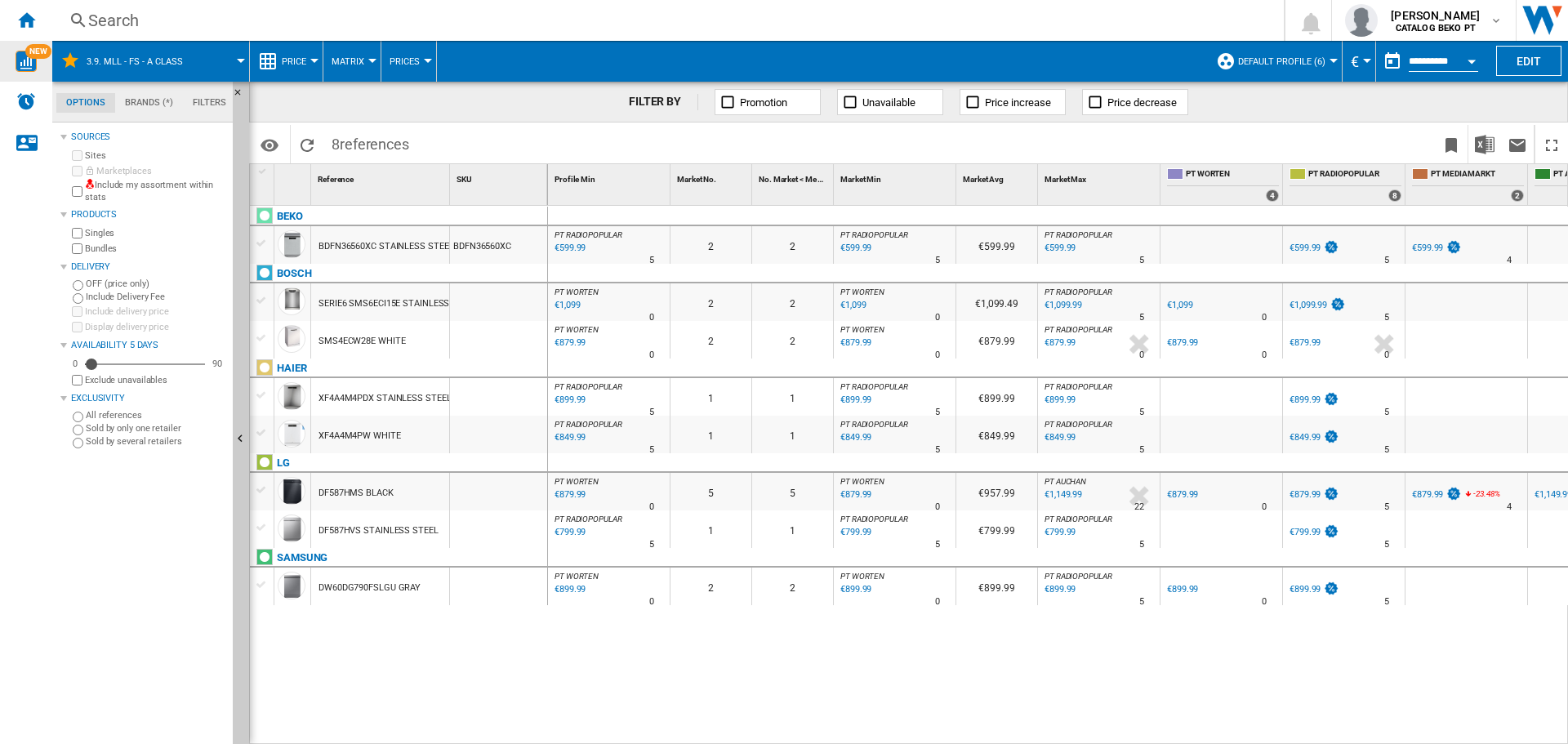
click at [323, 397] on div "XF4A4M4PDX STAINLESS STEEL" at bounding box center [384, 398] width 133 height 37
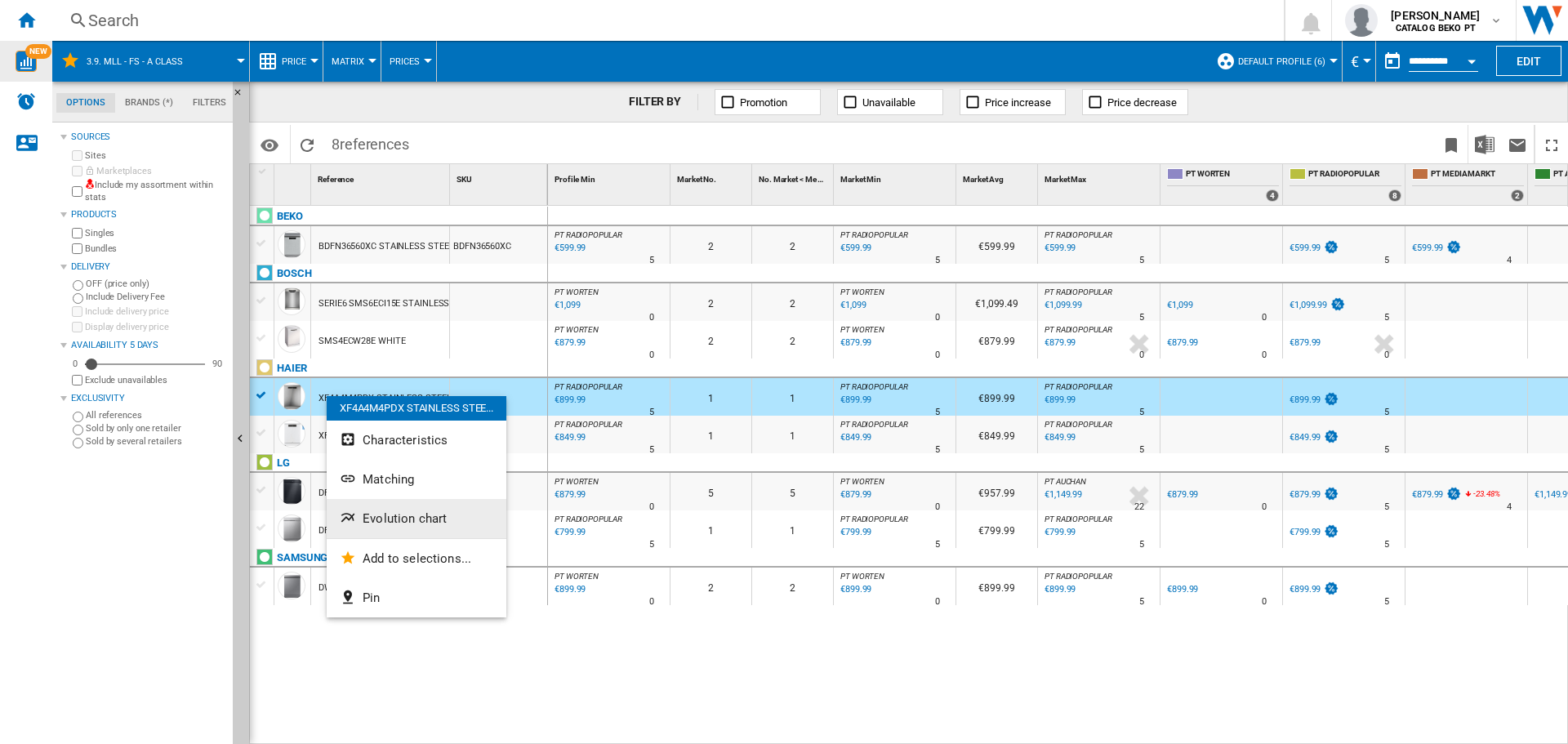
click at [400, 516] on span "Evolution chart" at bounding box center [405, 518] width 84 height 15
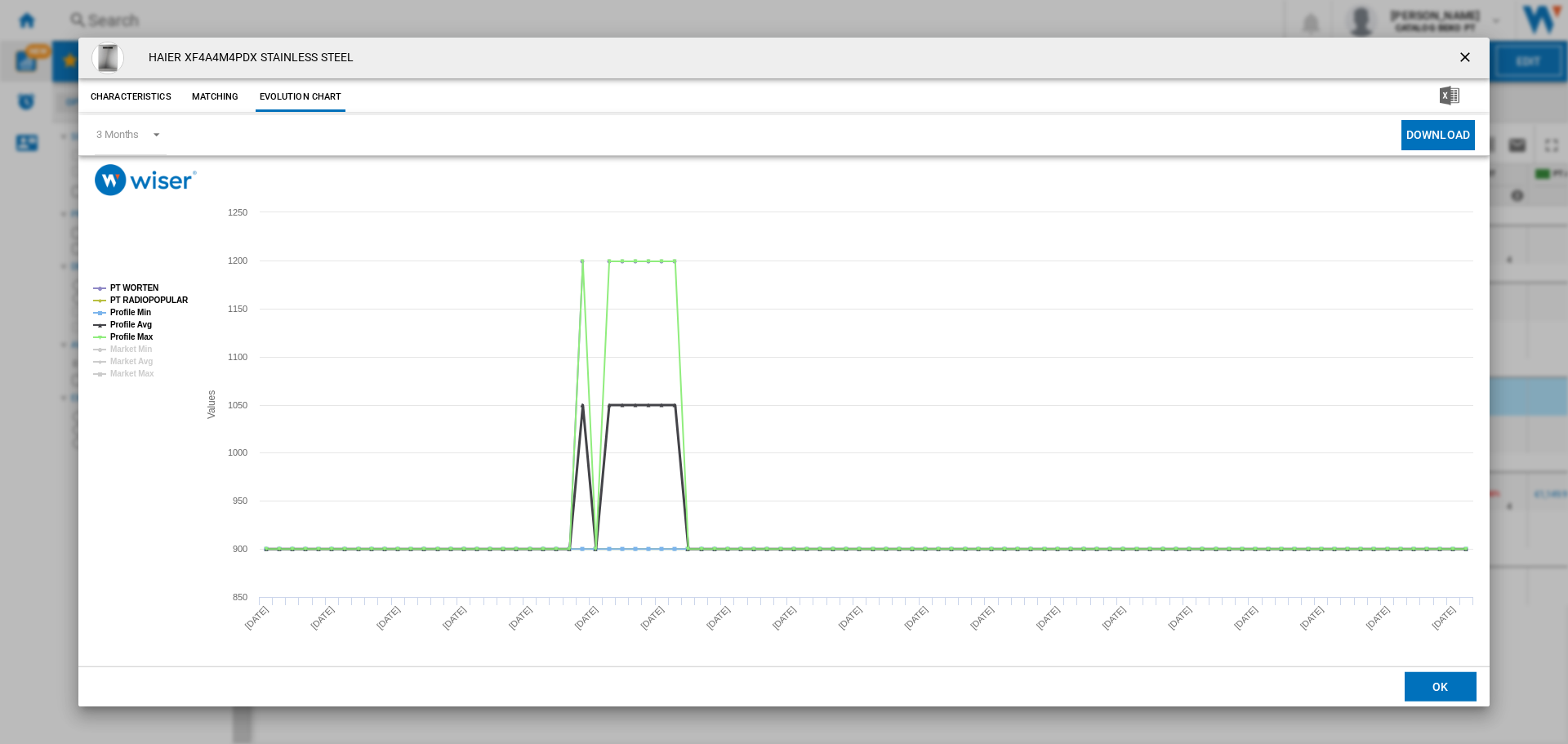
click at [131, 320] on tspan "Profile Avg" at bounding box center [132, 324] width 42 height 9
click at [134, 327] on tspan "Profile Avg" at bounding box center [132, 324] width 42 height 9
drag, startPoint x: 140, startPoint y: 309, endPoint x: 135, endPoint y: 322, distance: 13.9
click at [140, 312] on tspan "Profile Min" at bounding box center [131, 313] width 41 height 9
click at [135, 322] on tspan "Profile Avg" at bounding box center [132, 324] width 42 height 9
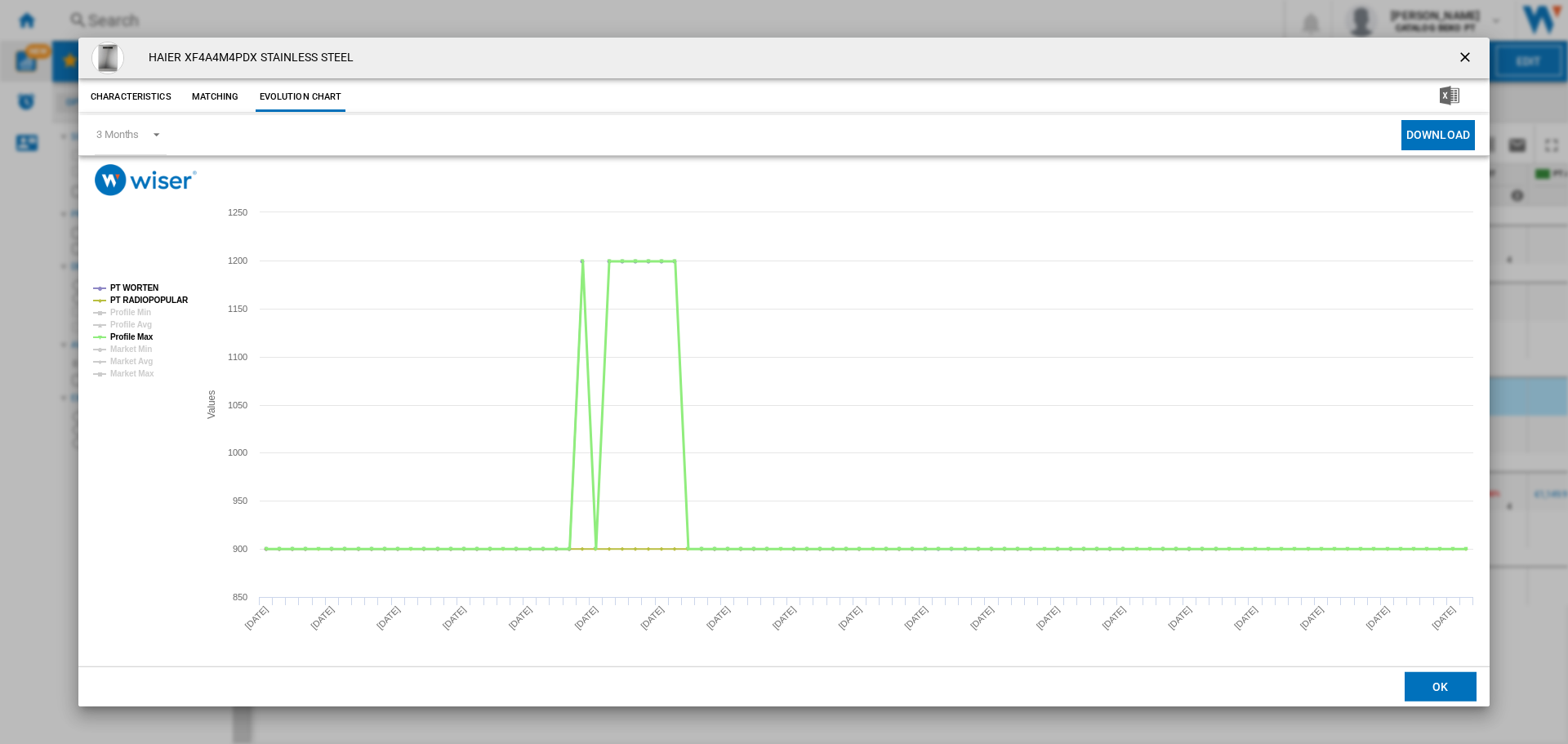
click at [136, 332] on tspan "Profile Max" at bounding box center [132, 336] width 43 height 9
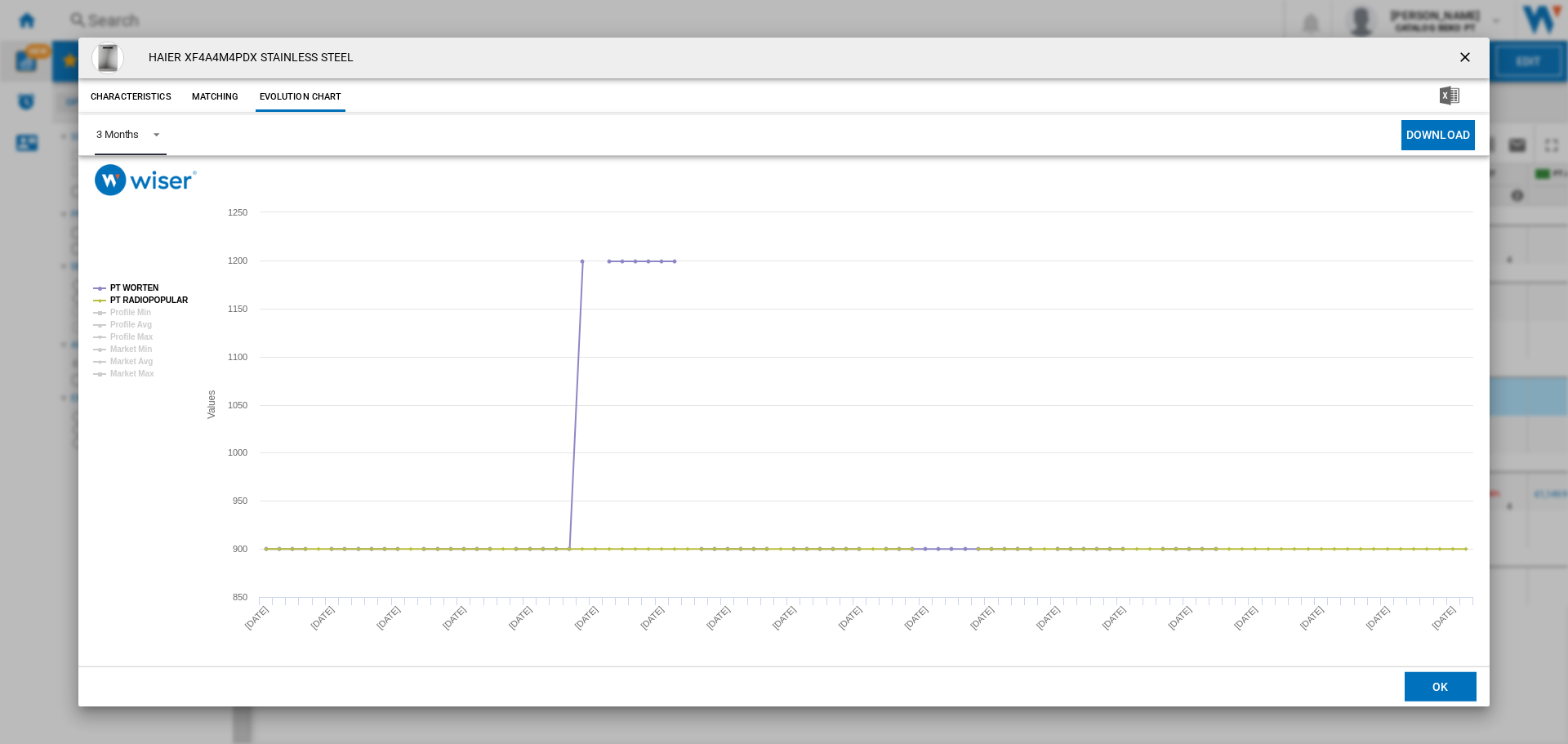
click at [155, 131] on span "Product popup" at bounding box center [151, 133] width 19 height 15
click at [155, 166] on md-option "6 Months" at bounding box center [138, 175] width 111 height 39
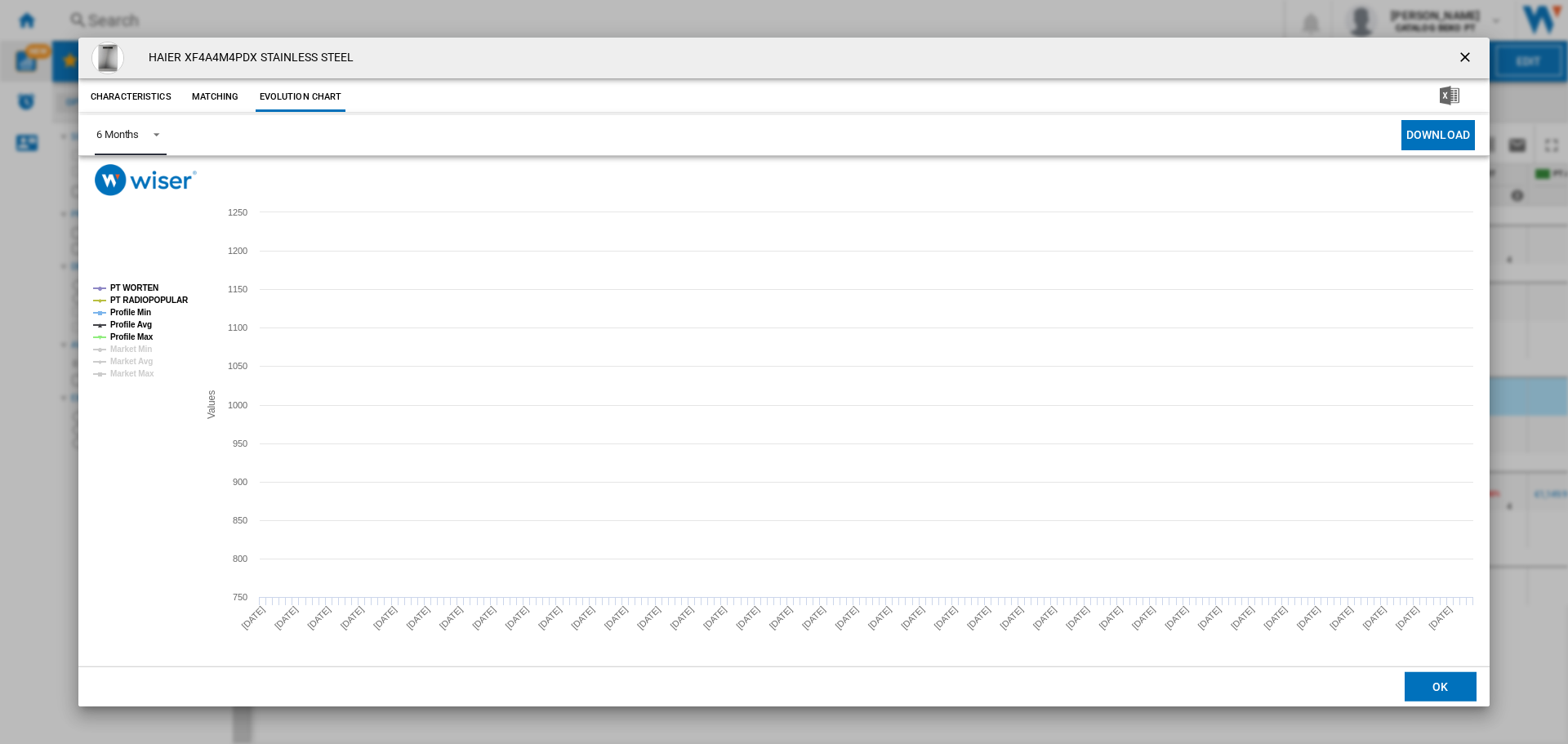
click at [144, 324] on tspan "Profile Avg" at bounding box center [132, 324] width 42 height 9
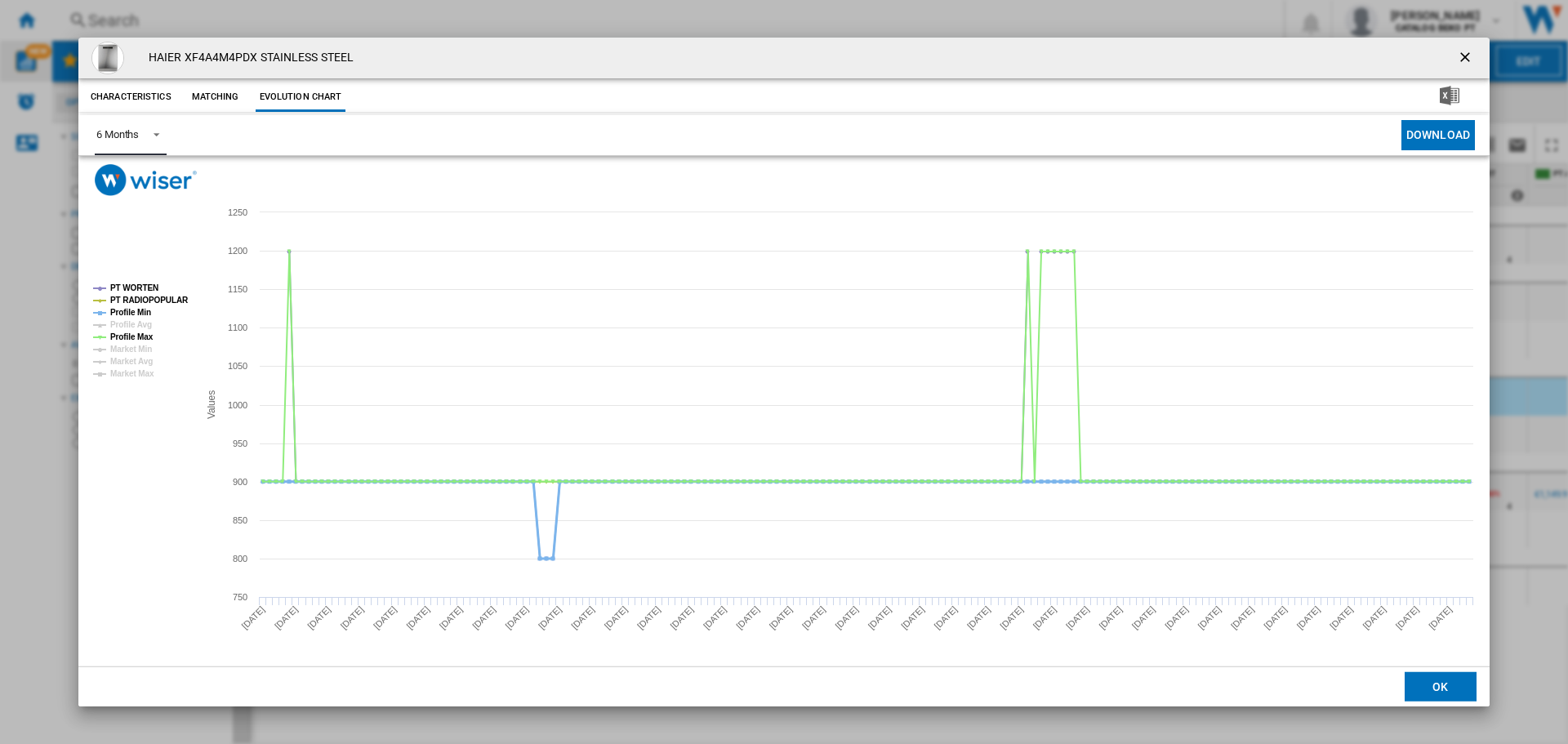
click at [146, 312] on tspan "Profile Min" at bounding box center [131, 313] width 41 height 9
click at [141, 332] on tspan "Profile Max" at bounding box center [132, 336] width 43 height 9
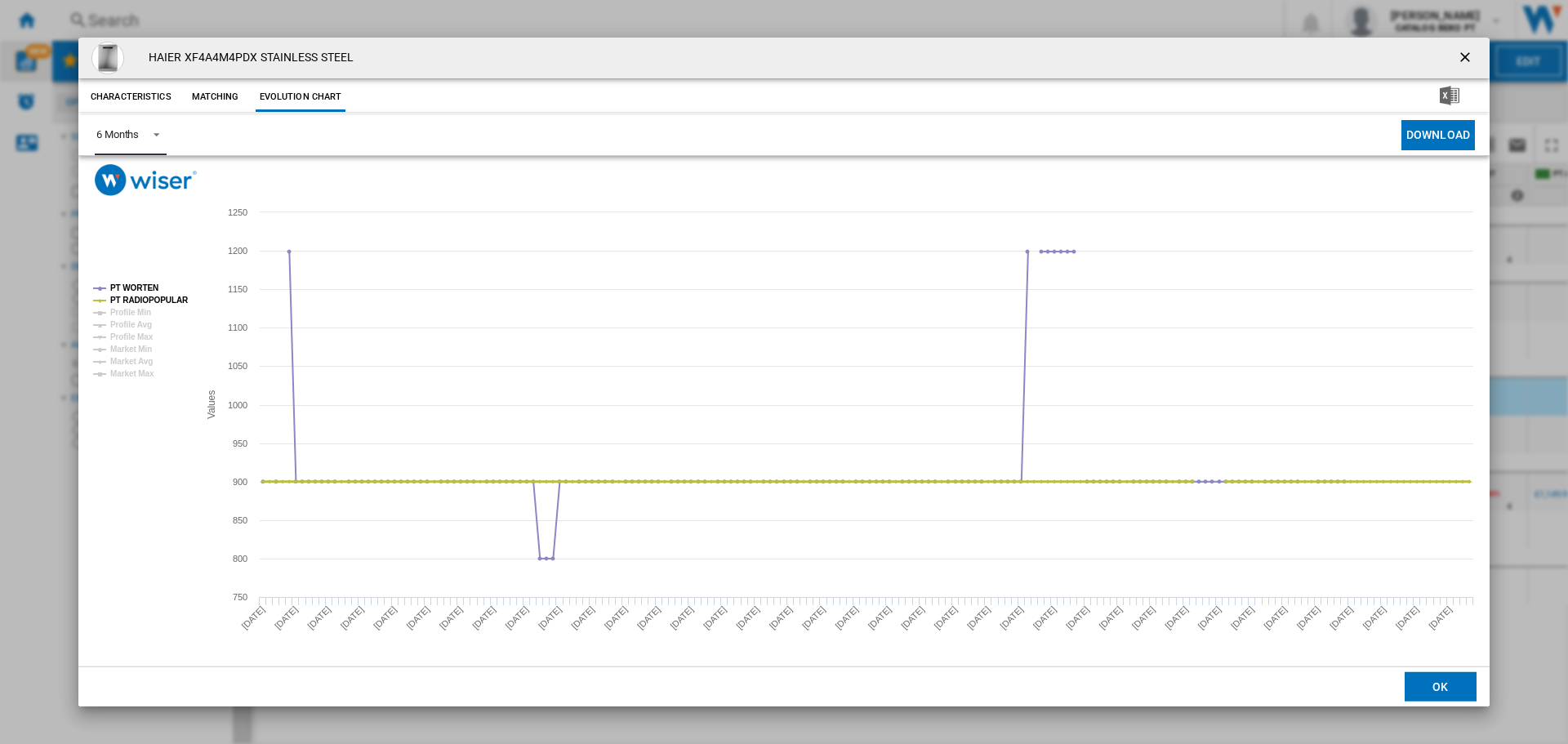
click at [163, 298] on tspan "PT RADIOPOPULAR" at bounding box center [150, 300] width 79 height 9
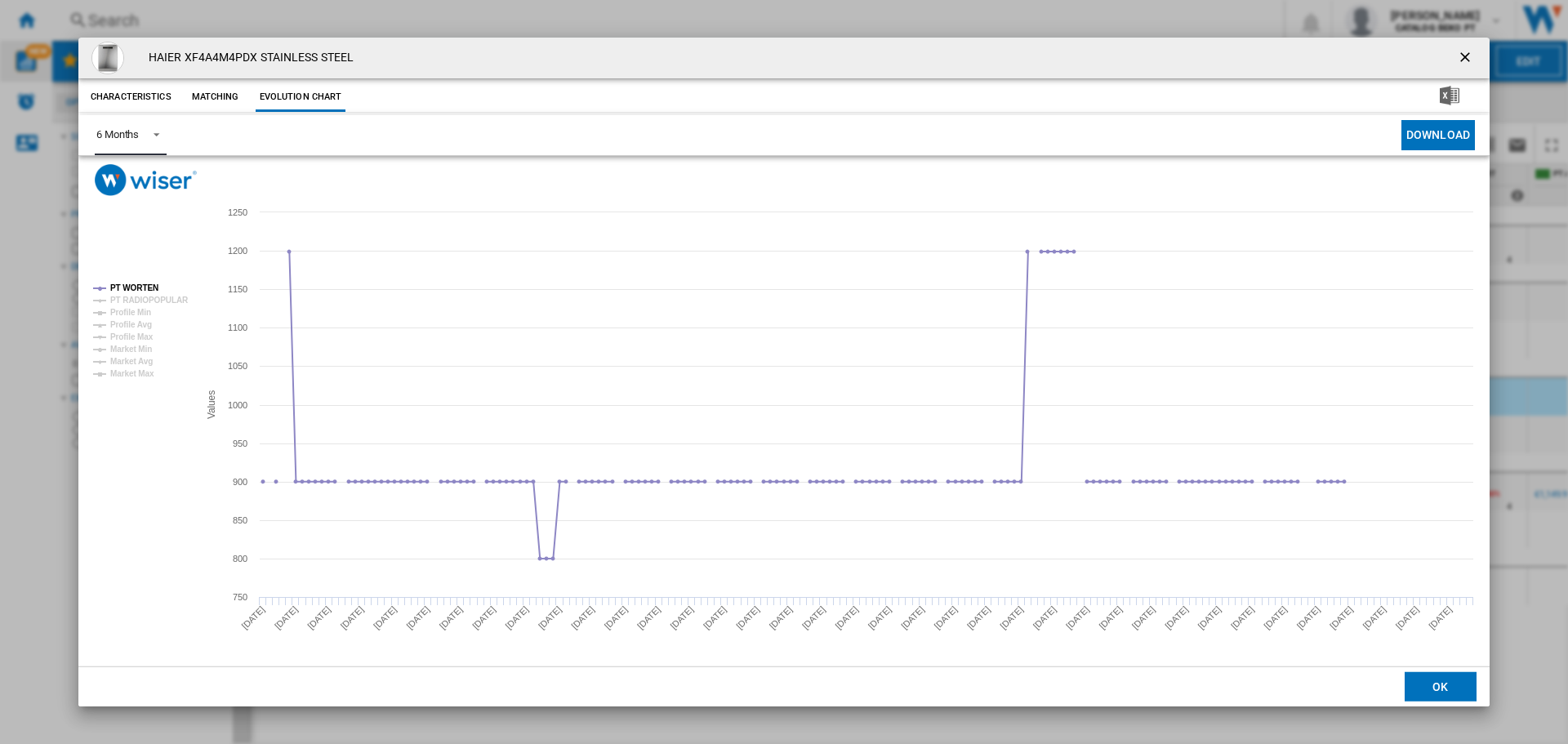
click at [163, 298] on tspan "PT RADIOPOPULAR" at bounding box center [150, 300] width 79 height 9
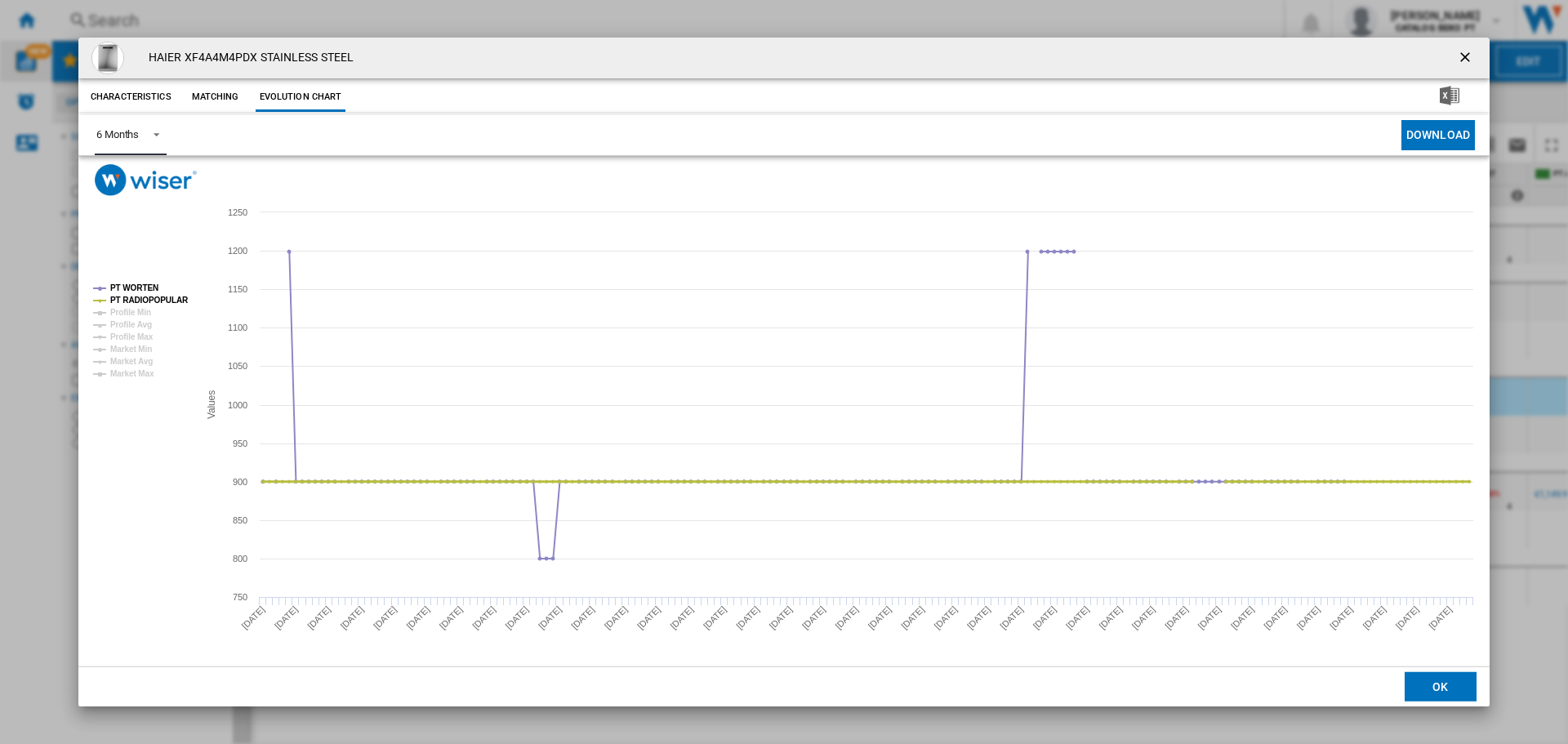
click at [163, 298] on tspan "PT RADIOPOPULAR" at bounding box center [150, 300] width 79 height 9
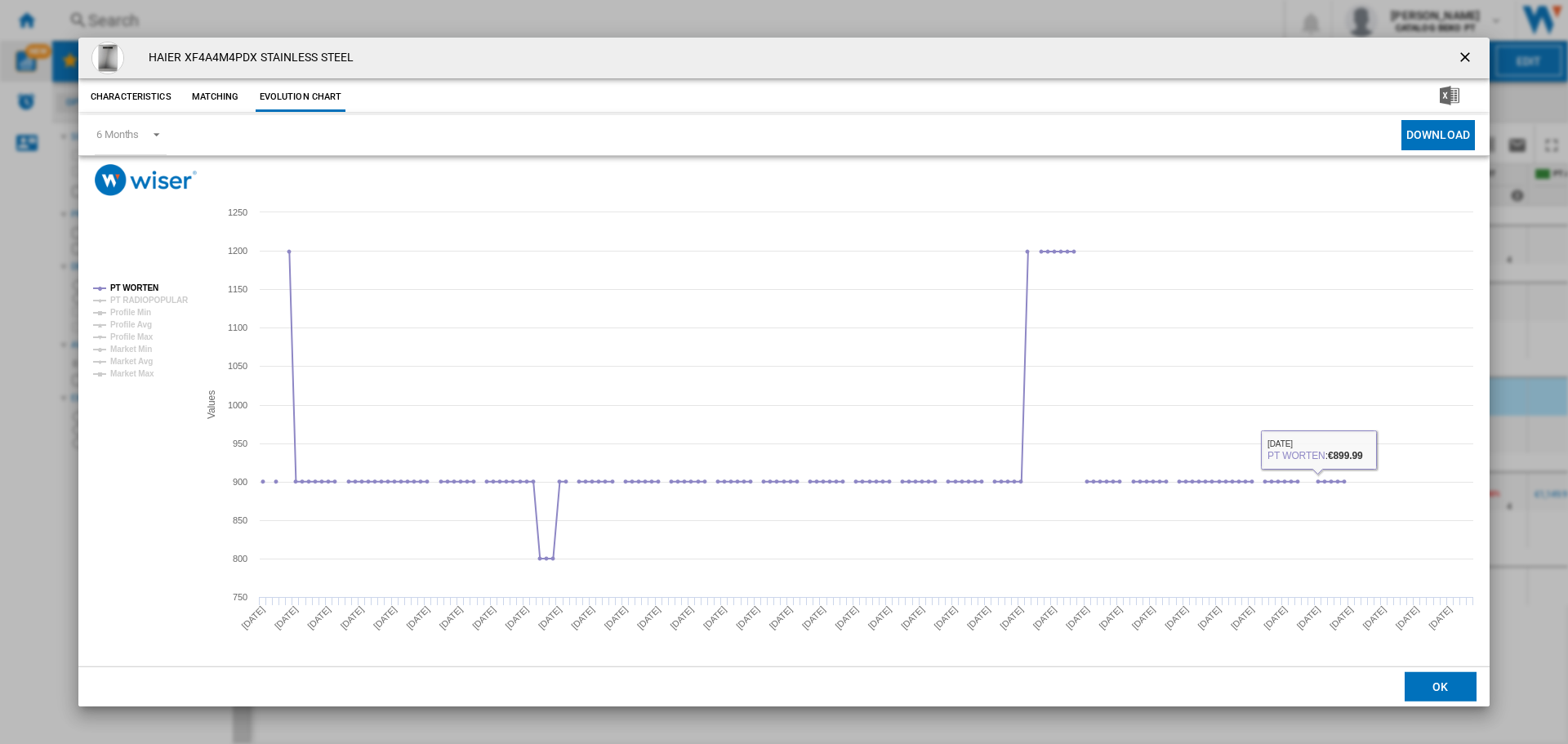
drag, startPoint x: 1438, startPoint y: 691, endPoint x: 1404, endPoint y: 691, distance: 34.0
click at [1436, 690] on button "OK" at bounding box center [1440, 686] width 72 height 29
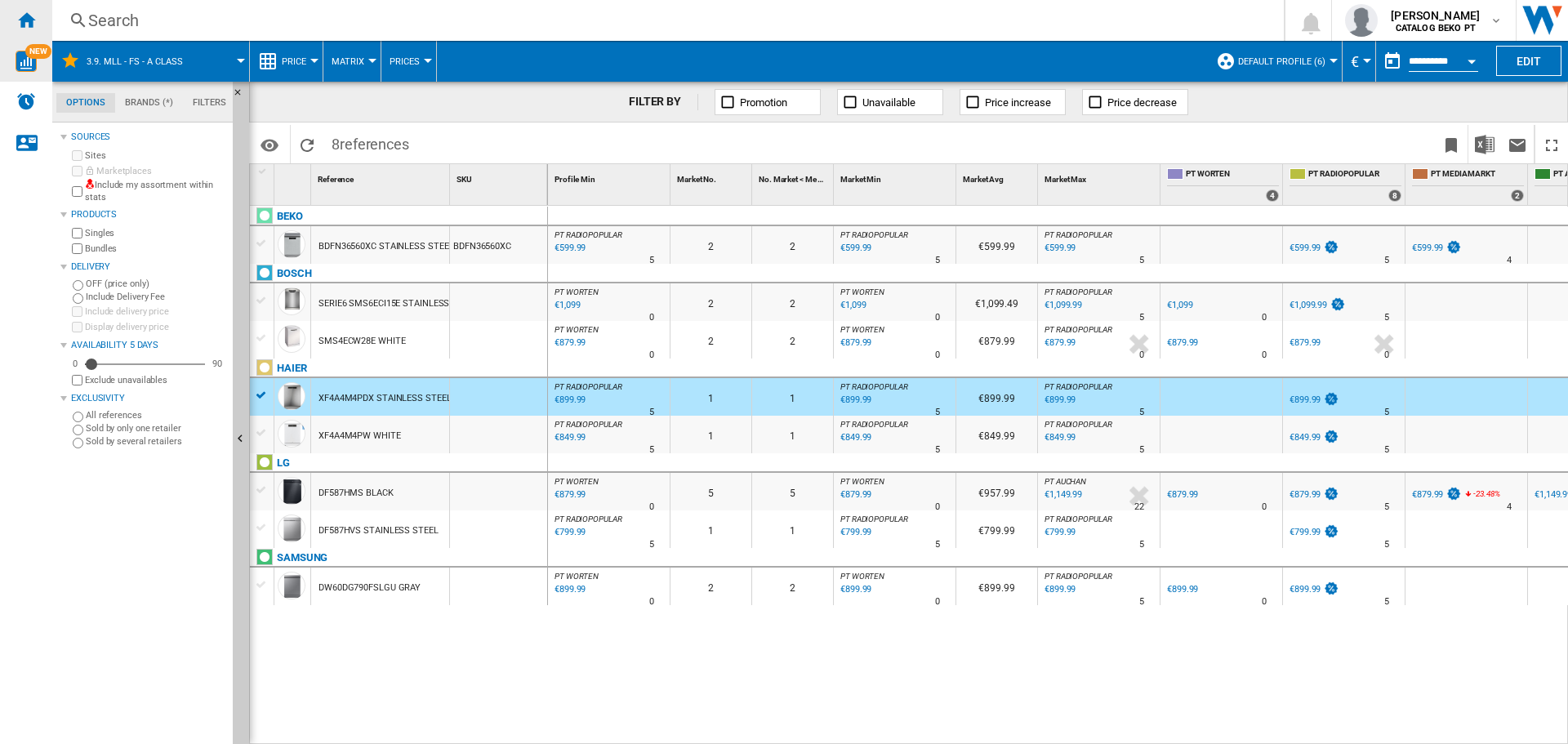
click at [19, 23] on ng-md-icon "Home" at bounding box center [26, 19] width 19 height 19
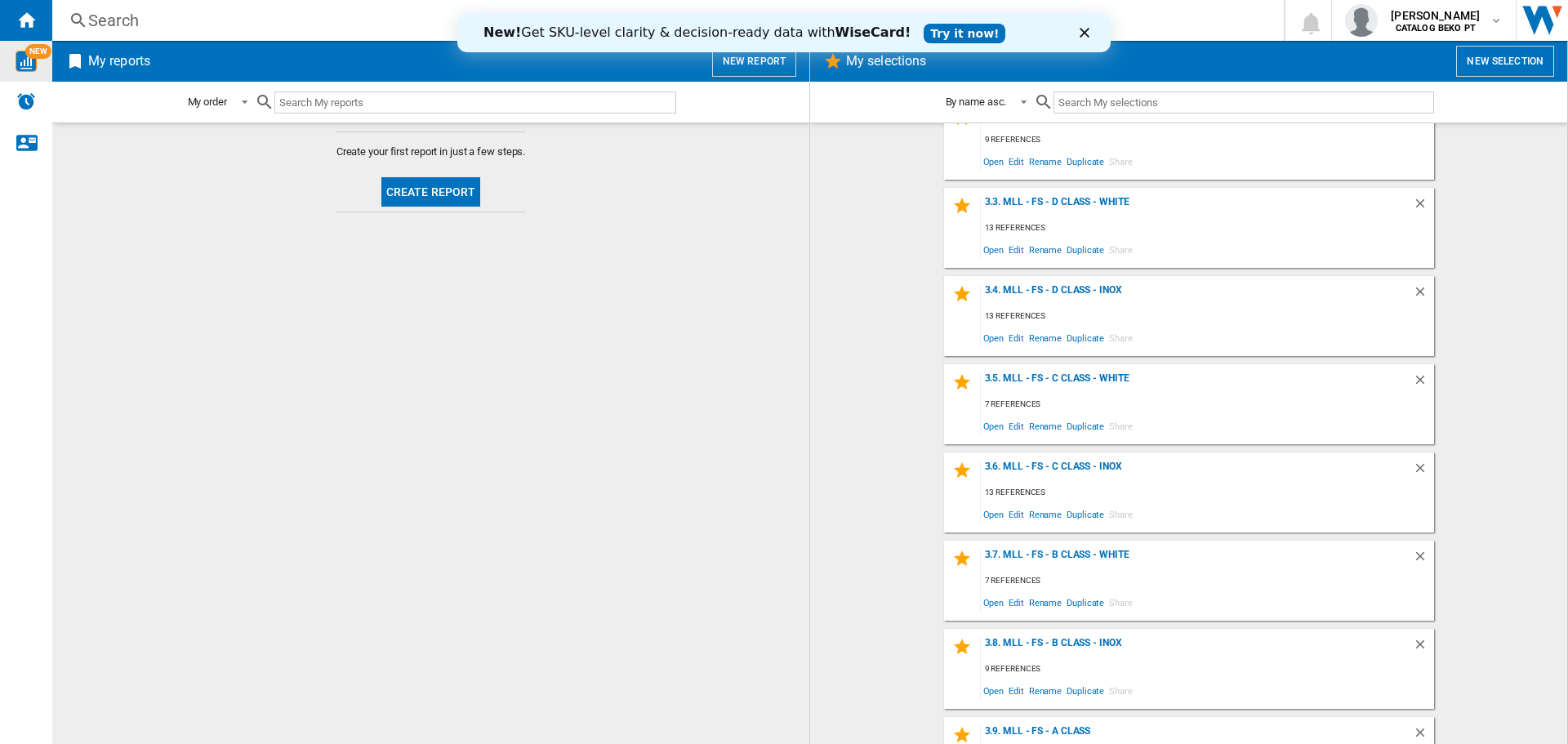
scroll to position [653, 0]
click at [1083, 638] on div "3.8. MLL - FS - B Class - Inox" at bounding box center [1197, 643] width 432 height 22
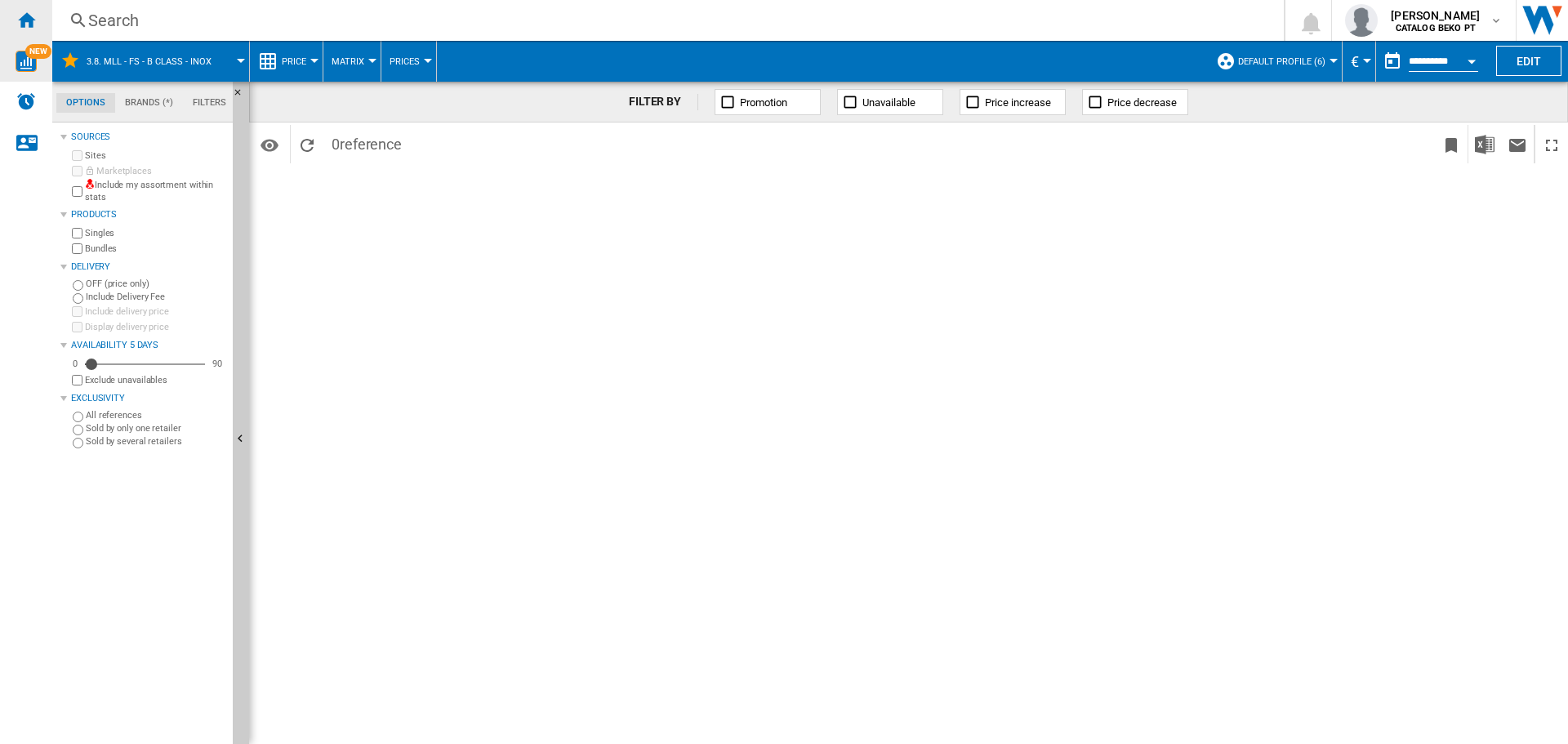
drag, startPoint x: 18, startPoint y: 16, endPoint x: 27, endPoint y: 23, distance: 11.4
click at [18, 17] on ng-md-icon "Home" at bounding box center [26, 19] width 19 height 19
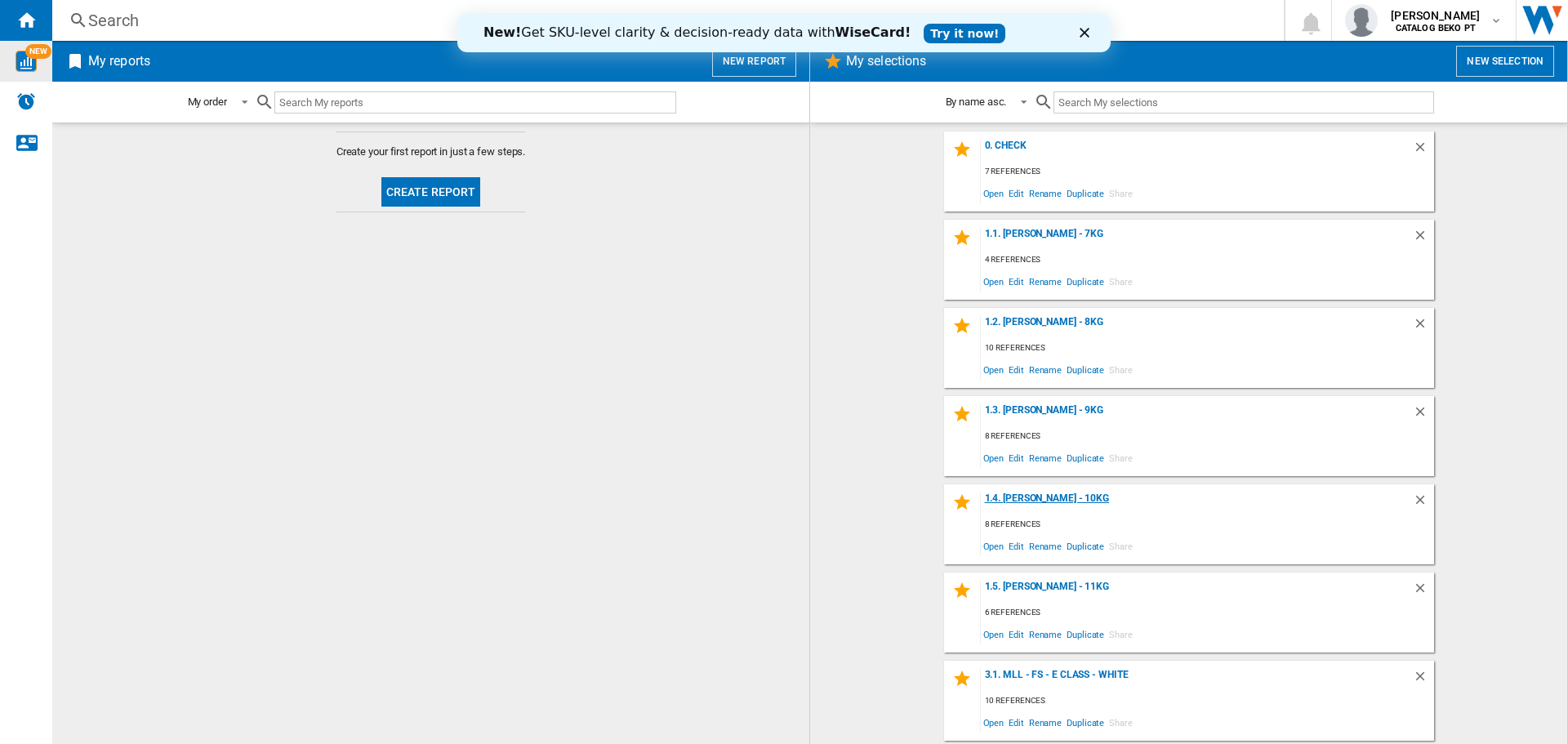
click at [1030, 493] on div "1.4. [PERSON_NAME] - 10Kg" at bounding box center [1197, 504] width 432 height 22
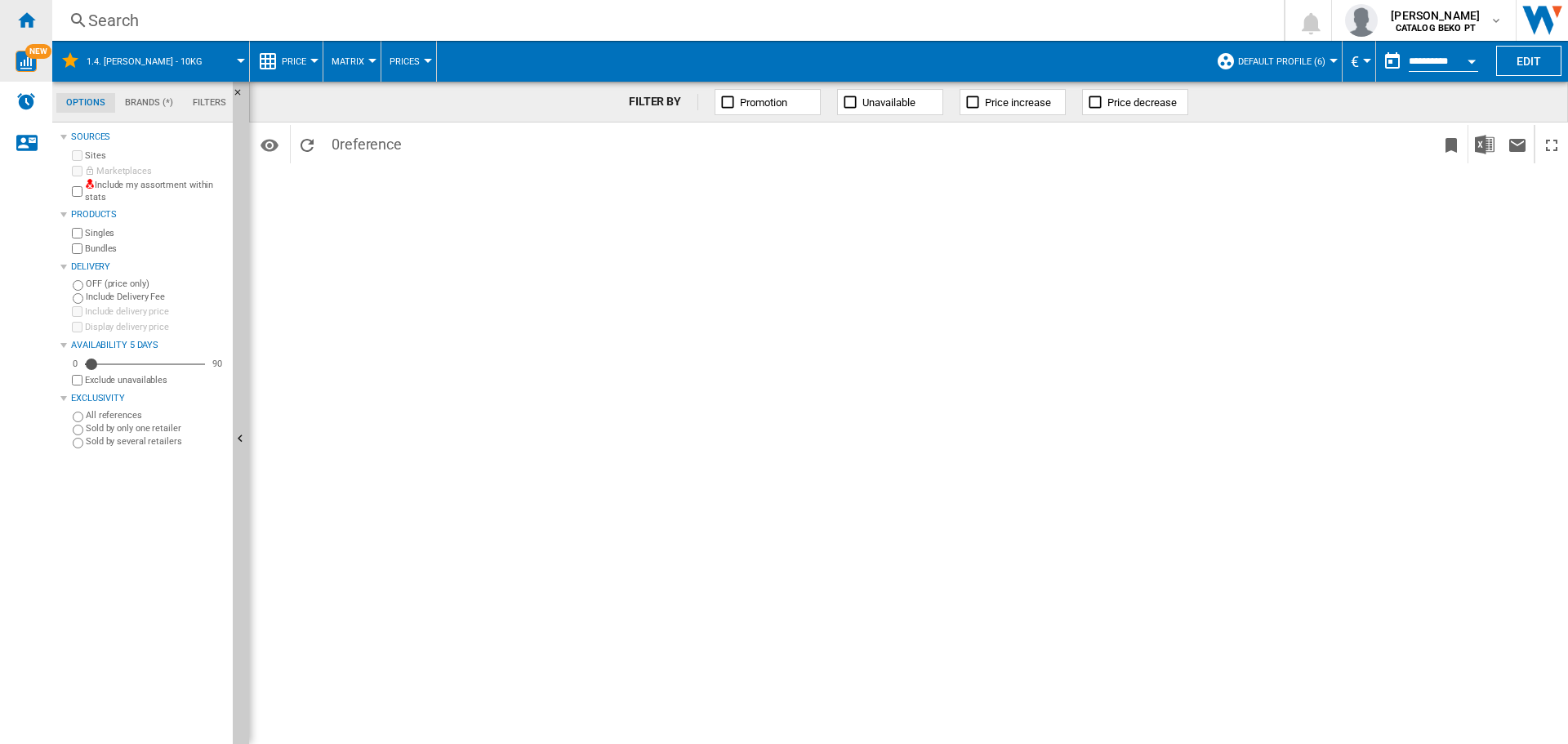
click at [26, 13] on ng-md-icon "Home" at bounding box center [26, 19] width 19 height 19
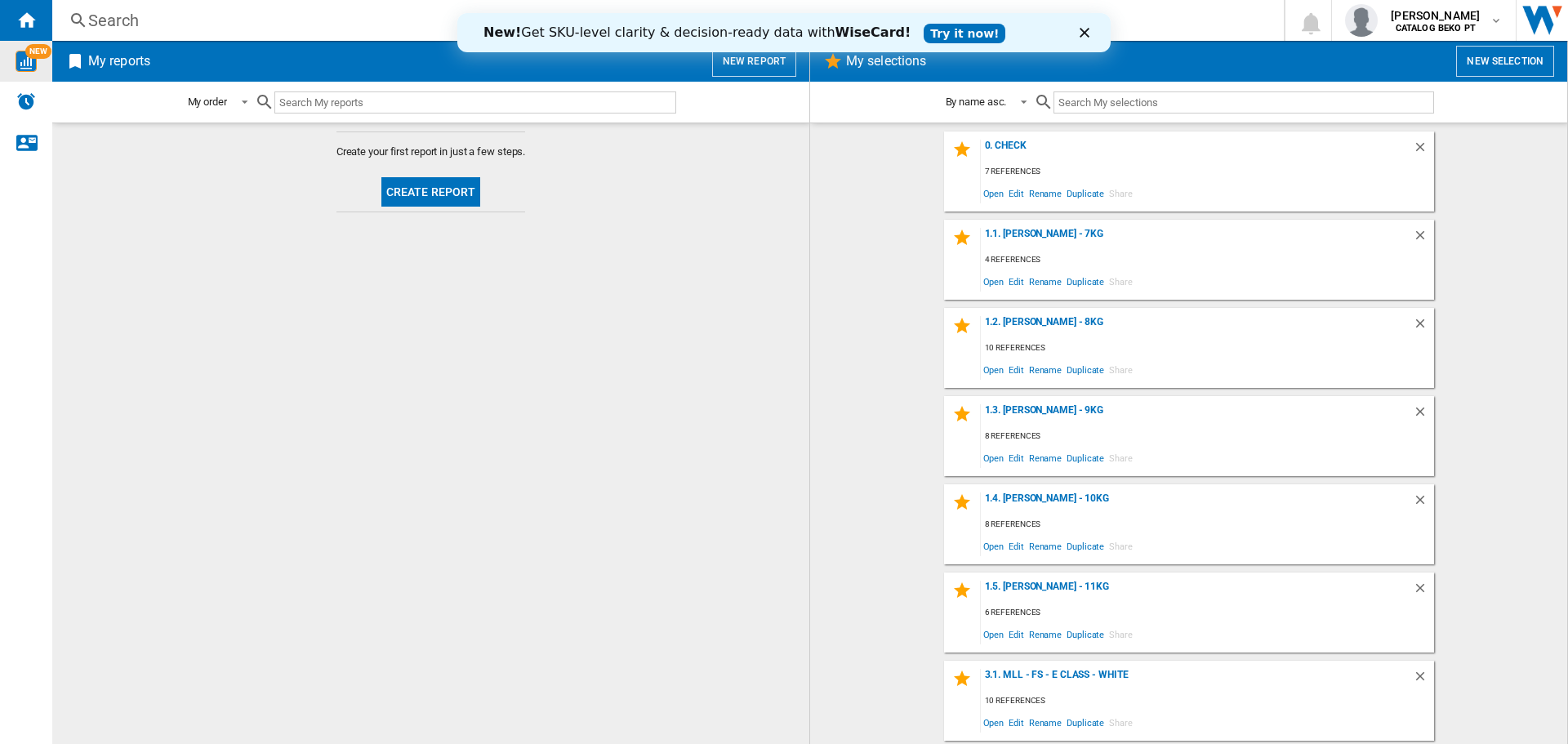
click at [1085, 34] on polygon "Close" at bounding box center [1084, 32] width 10 height 10
